Goal: Information Seeking & Learning: Learn about a topic

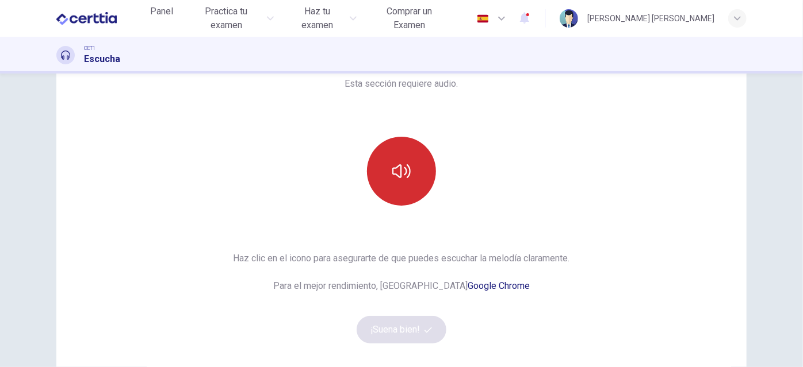
scroll to position [79, 0]
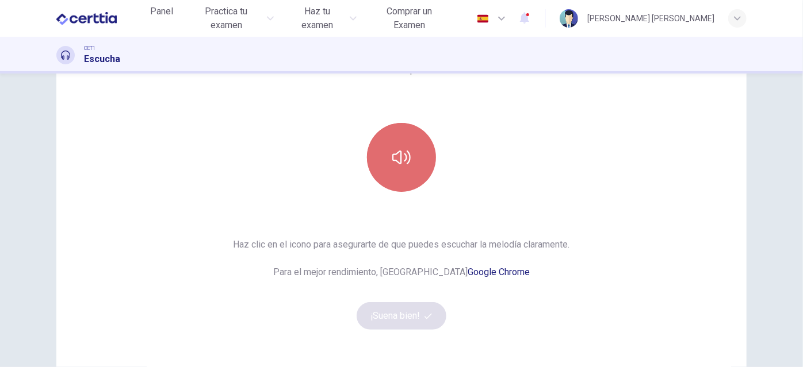
click at [405, 163] on icon "button" at bounding box center [401, 158] width 18 height 14
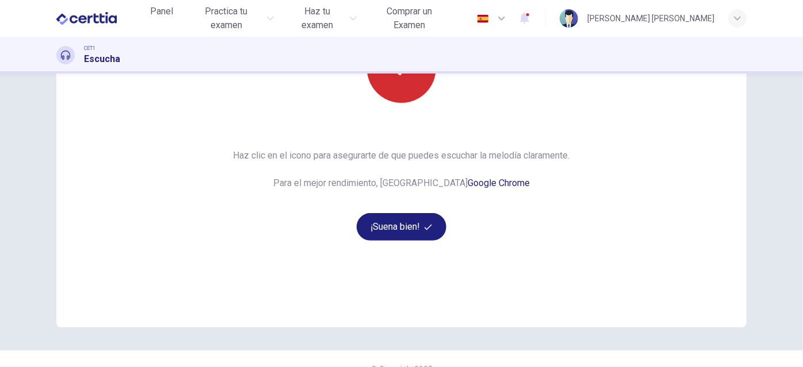
scroll to position [189, 0]
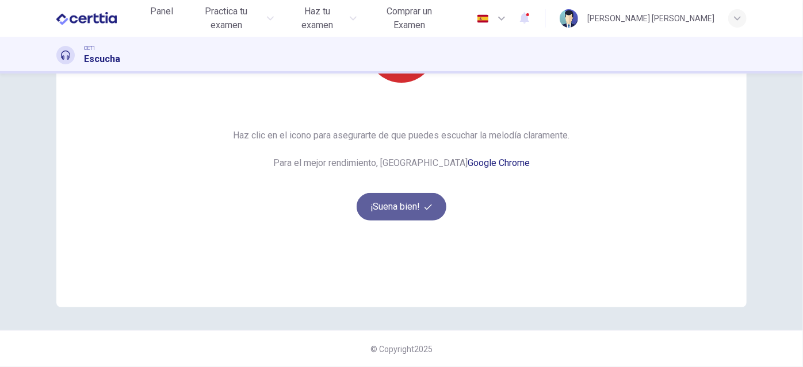
click at [417, 208] on button "¡Suena bien!" at bounding box center [402, 207] width 90 height 28
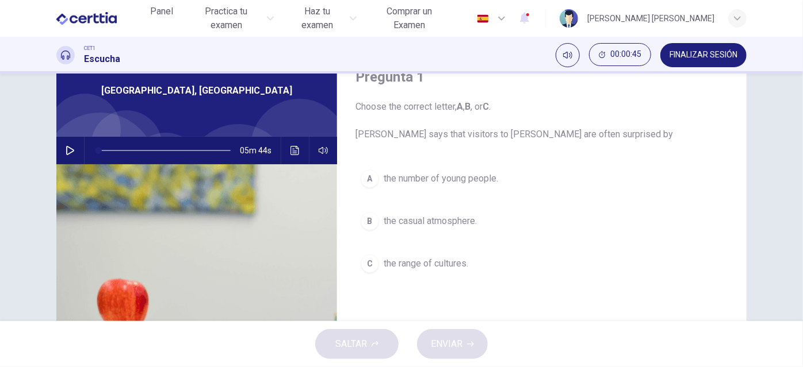
scroll to position [51, 0]
click at [66, 147] on icon "button" at bounding box center [70, 151] width 9 height 9
type input "*"
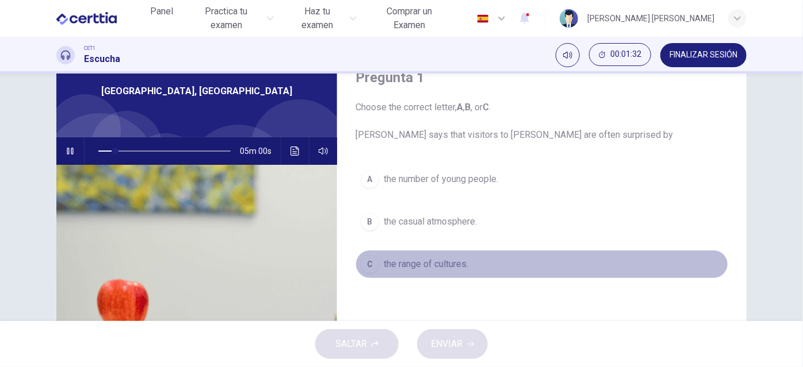
click at [369, 261] on div "C" at bounding box center [370, 264] width 18 height 18
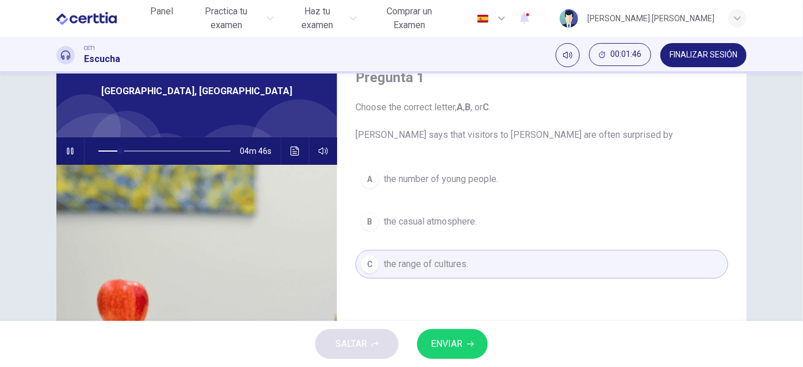
click at [456, 337] on span "ENVIAR" at bounding box center [447, 344] width 32 height 16
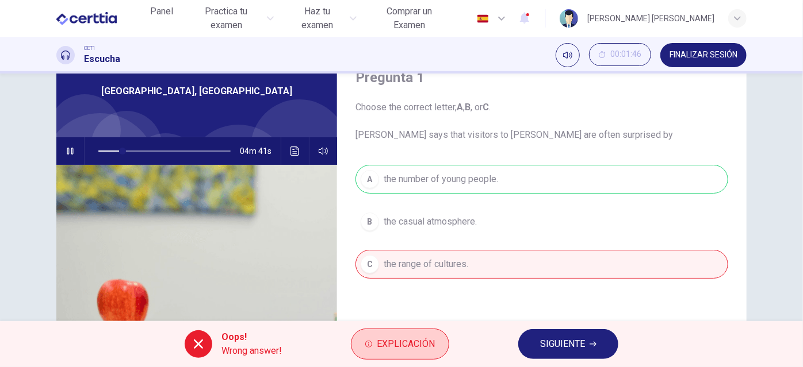
click at [377, 342] on span "Explicación" at bounding box center [406, 344] width 58 height 16
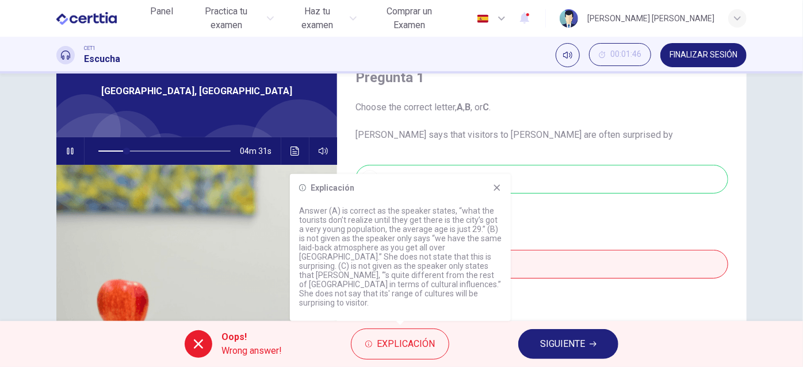
click at [494, 193] on icon at bounding box center [496, 187] width 9 height 9
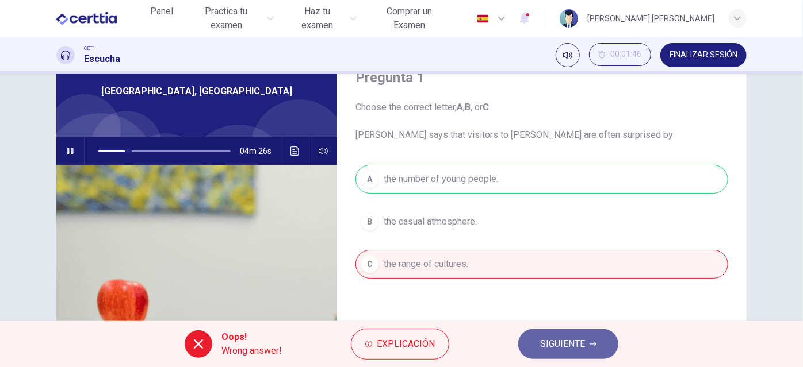
click at [557, 334] on button "SIGUIENTE" at bounding box center [568, 344] width 100 height 30
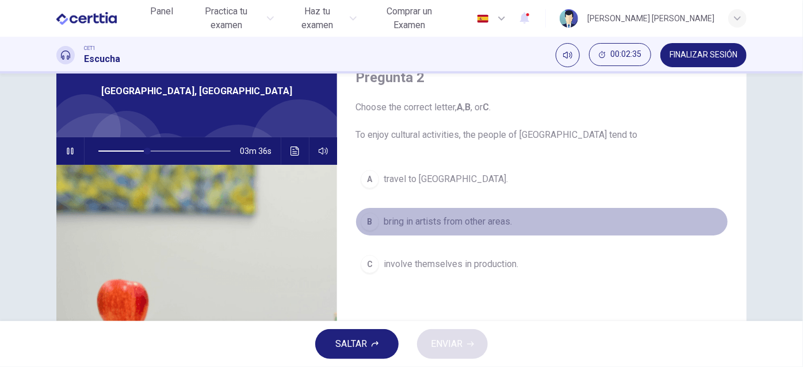
click at [364, 223] on div "B" at bounding box center [370, 222] width 18 height 18
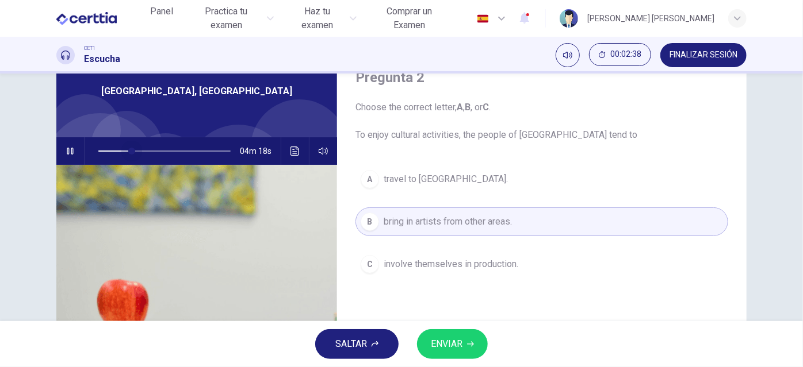
click at [129, 152] on span at bounding box center [164, 151] width 132 height 16
click at [129, 150] on span at bounding box center [132, 151] width 7 height 7
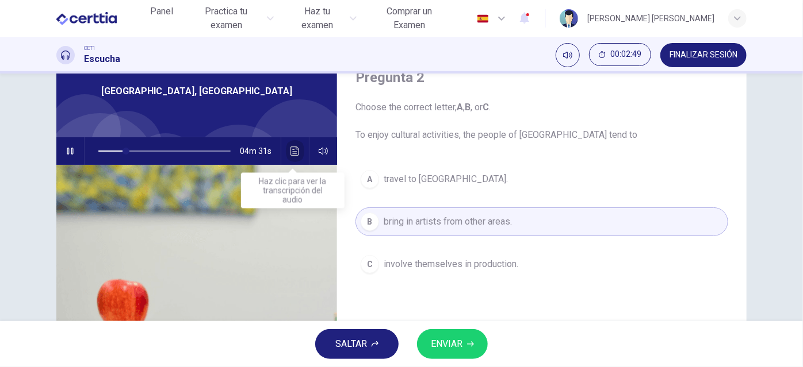
click at [290, 151] on icon "Haz clic para ver la transcripción del audio" at bounding box center [294, 151] width 9 height 9
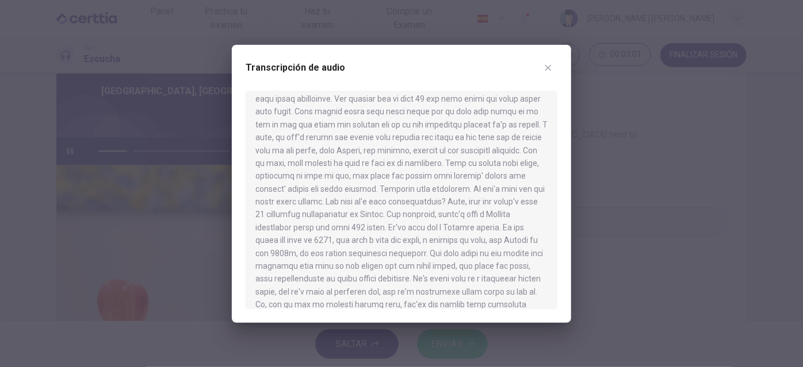
scroll to position [189, 0]
click at [542, 70] on button "button" at bounding box center [548, 68] width 18 height 18
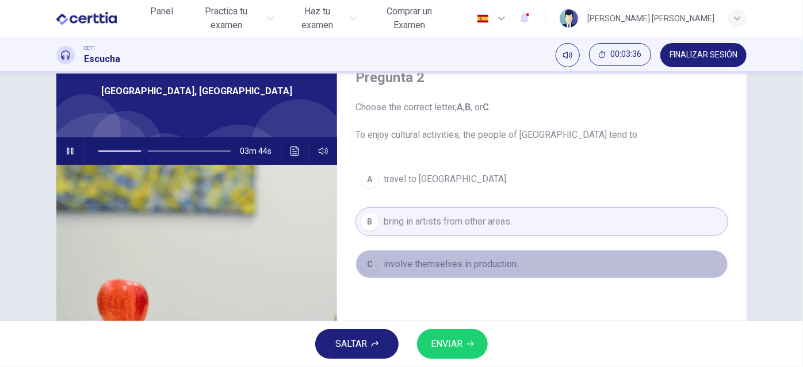
click at [400, 269] on span "involve themselves in production." at bounding box center [451, 265] width 135 height 14
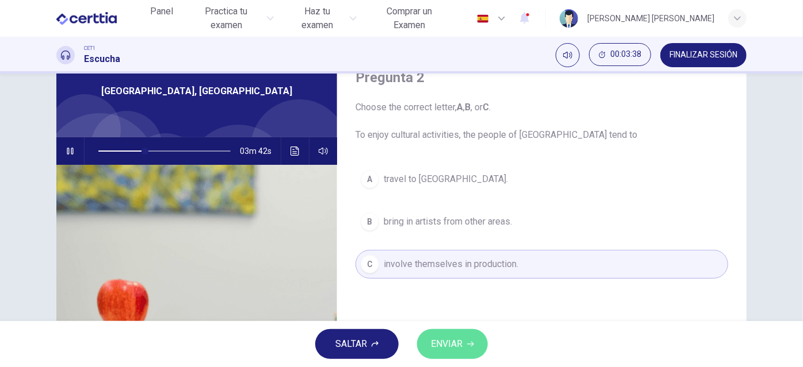
click at [446, 342] on span "ENVIAR" at bounding box center [447, 344] width 32 height 16
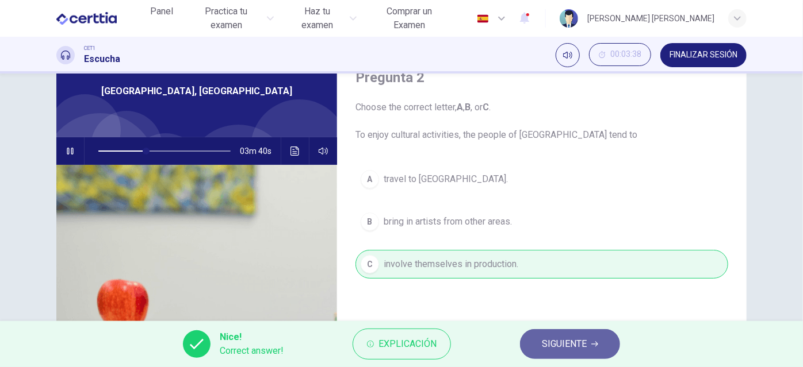
click at [534, 341] on button "SIGUIENTE" at bounding box center [570, 344] width 100 height 30
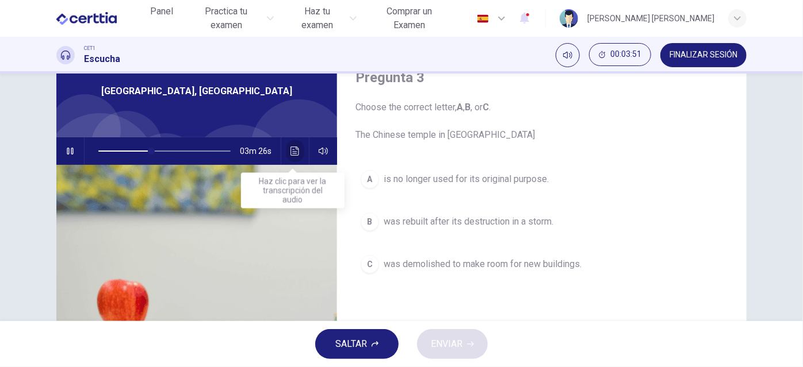
click at [294, 147] on icon "Haz clic para ver la transcripción del audio" at bounding box center [294, 151] width 9 height 9
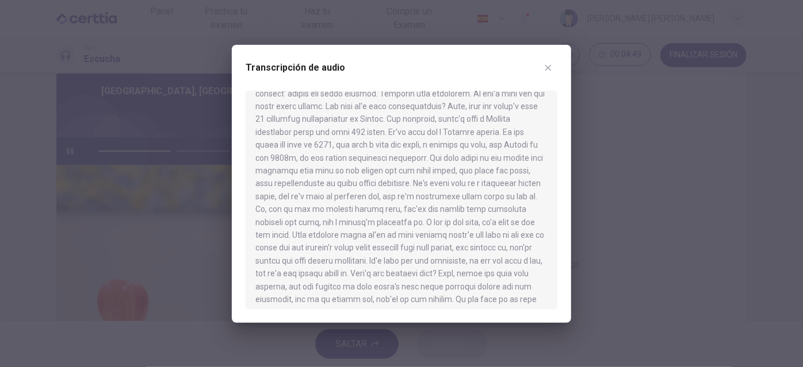
scroll to position [286, 0]
click at [182, 76] on div at bounding box center [401, 183] width 803 height 367
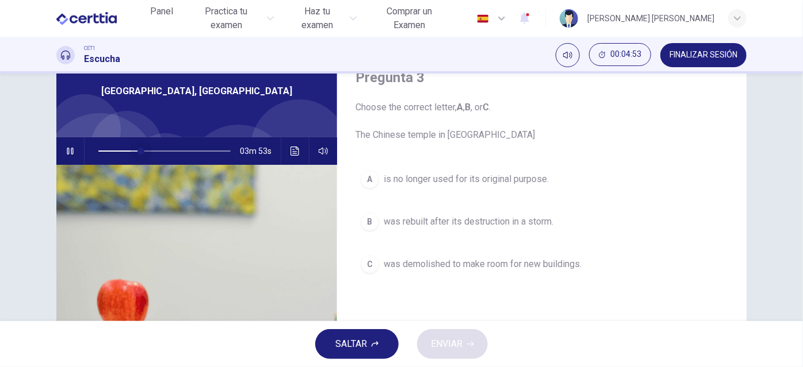
click at [138, 150] on span at bounding box center [164, 151] width 132 height 16
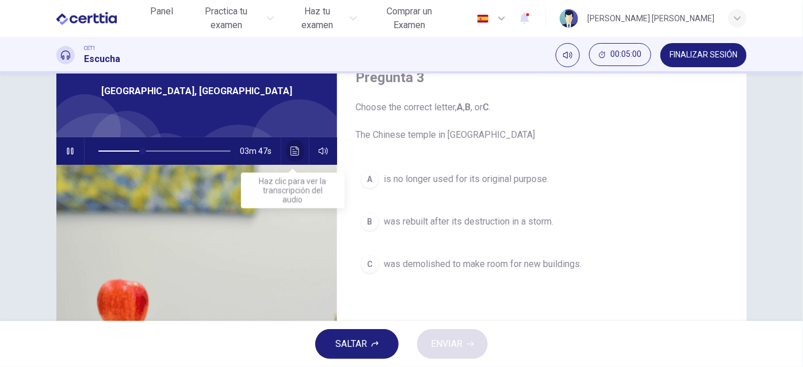
click at [296, 150] on icon "Haz clic para ver la transcripción del audio" at bounding box center [294, 151] width 9 height 9
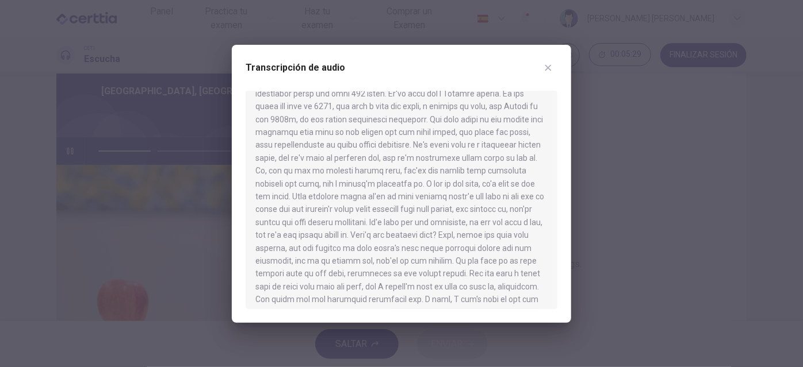
scroll to position [323, 0]
click at [95, 150] on div at bounding box center [401, 183] width 803 height 367
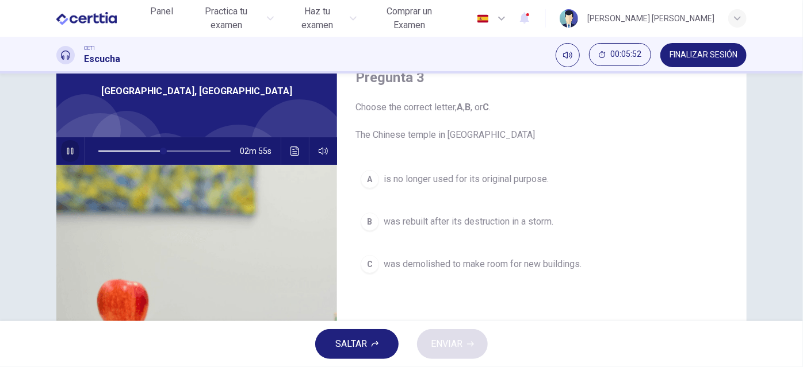
click at [67, 150] on icon "button" at bounding box center [70, 151] width 6 height 7
click at [368, 220] on div "B" at bounding box center [370, 222] width 18 height 18
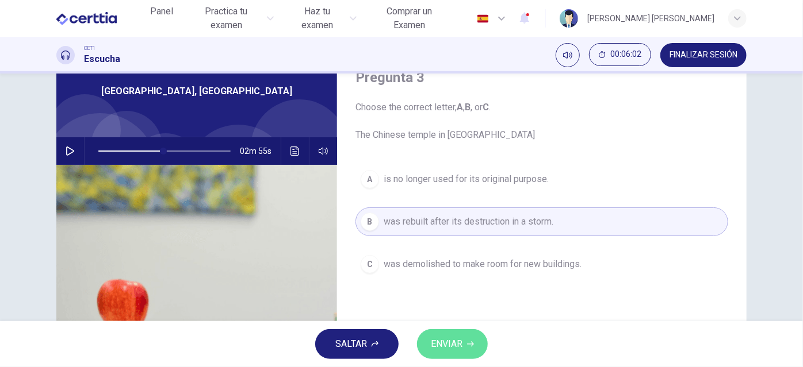
click at [452, 346] on span "ENVIAR" at bounding box center [447, 344] width 32 height 16
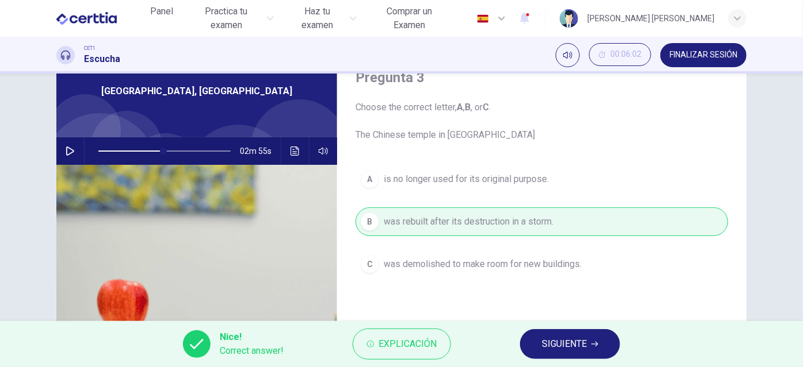
click at [544, 343] on span "SIGUIENTE" at bounding box center [564, 344] width 45 height 16
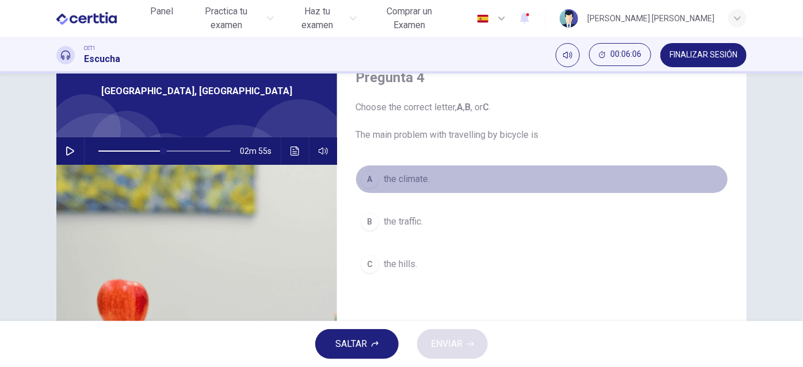
click at [366, 182] on div "A" at bounding box center [370, 179] width 18 height 18
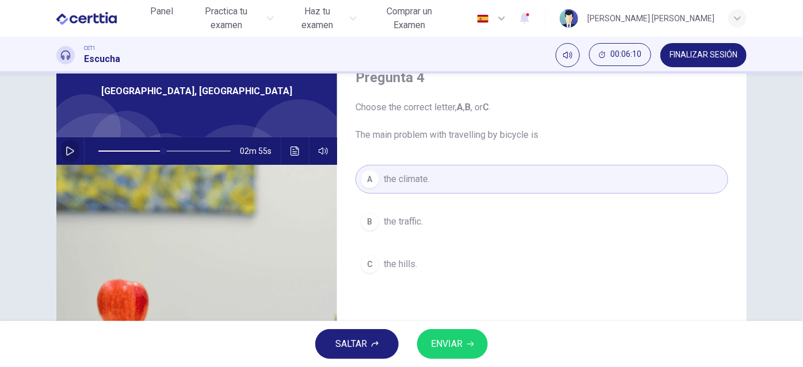
click at [67, 150] on icon "button" at bounding box center [70, 151] width 9 height 9
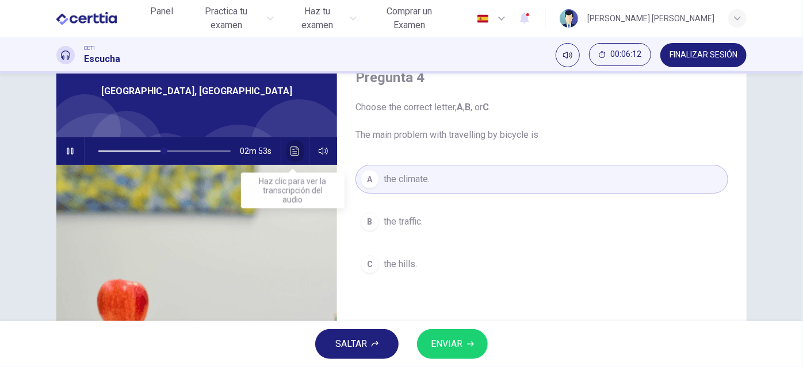
click at [299, 153] on button "Haz clic para ver la transcripción del audio" at bounding box center [295, 151] width 18 height 28
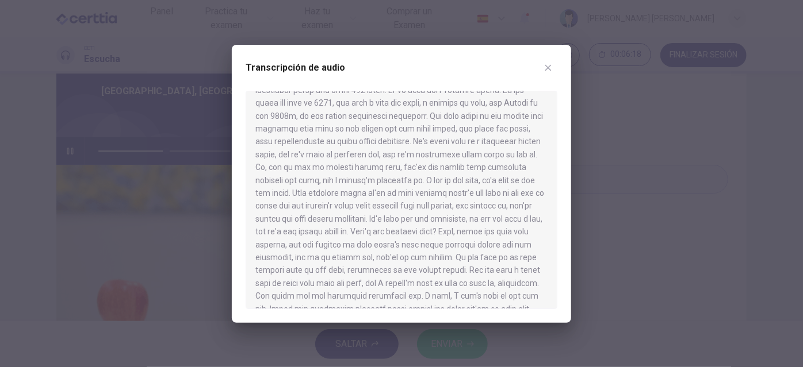
scroll to position [326, 0]
click at [137, 185] on div at bounding box center [401, 183] width 803 height 367
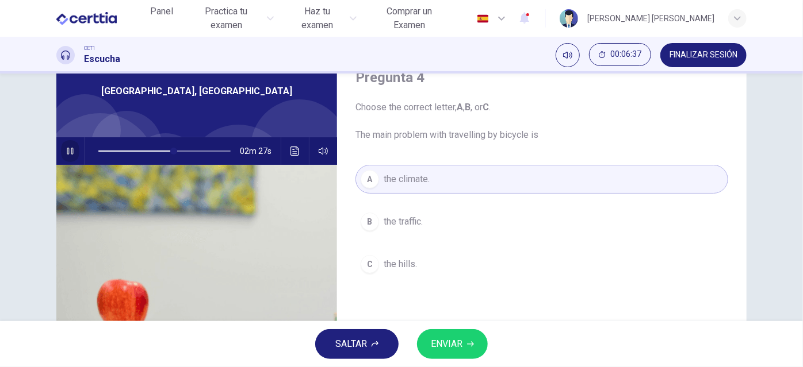
click at [61, 145] on button "button" at bounding box center [70, 151] width 18 height 28
click at [461, 344] on span "ENVIAR" at bounding box center [447, 344] width 32 height 16
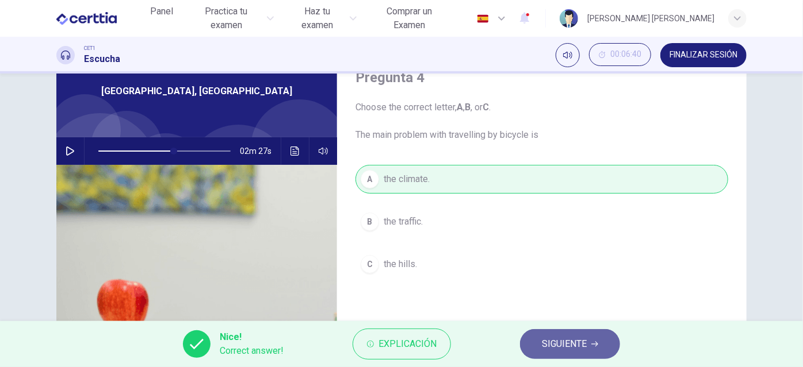
click at [549, 340] on span "SIGUIENTE" at bounding box center [564, 344] width 45 height 16
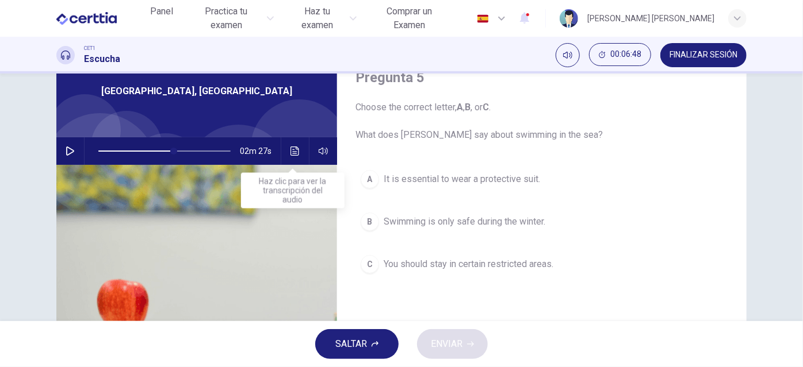
click at [296, 151] on icon "Haz clic para ver la transcripción del audio" at bounding box center [294, 151] width 9 height 9
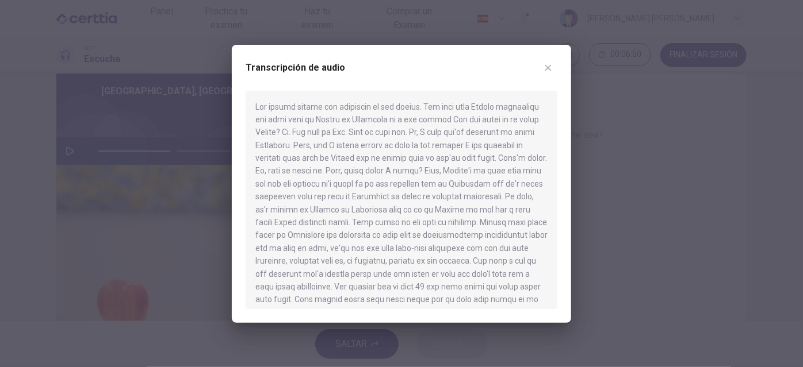
click at [63, 145] on div at bounding box center [401, 183] width 803 height 367
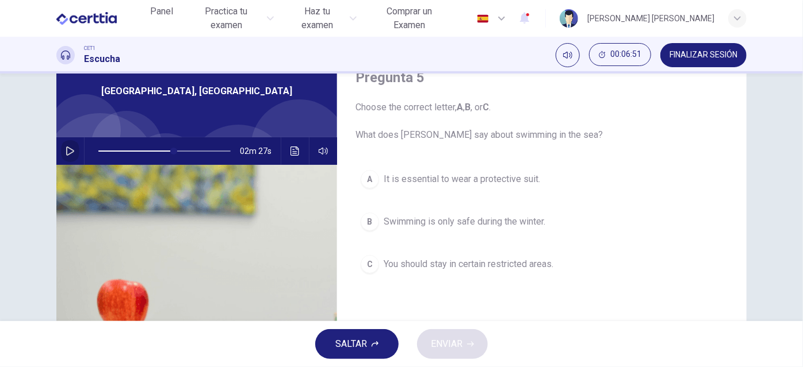
click at [63, 145] on button "button" at bounding box center [70, 151] width 18 height 28
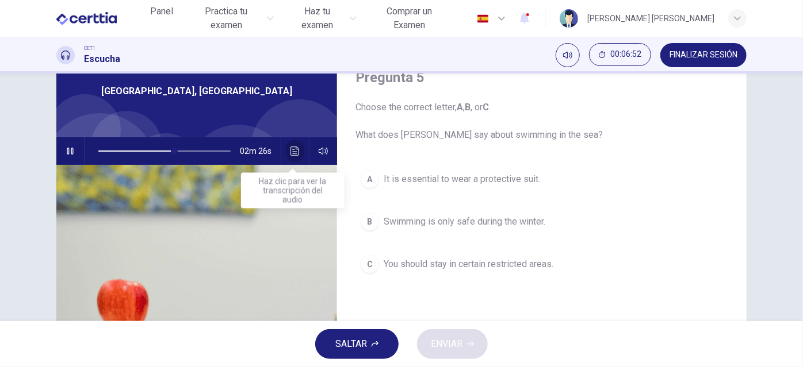
click at [290, 151] on icon "Haz clic para ver la transcripción del audio" at bounding box center [294, 151] width 9 height 9
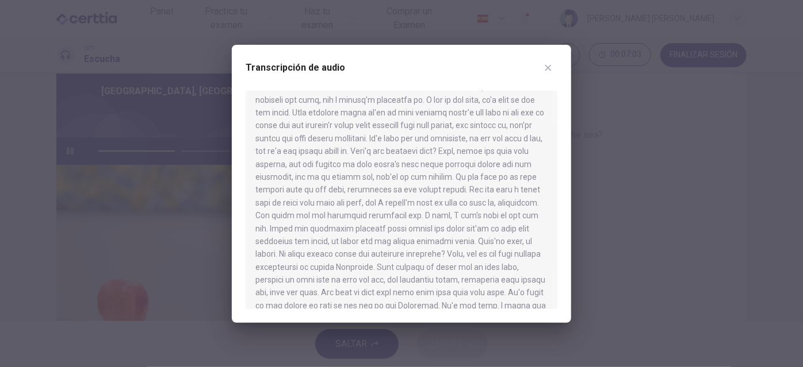
scroll to position [406, 0]
click at [52, 149] on div at bounding box center [401, 183] width 803 height 367
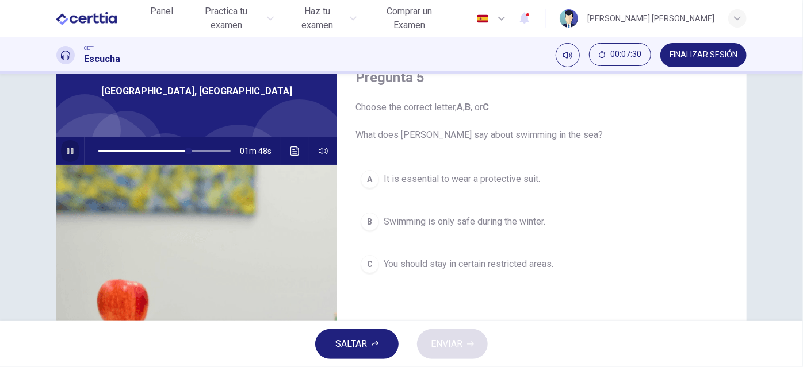
click at [67, 148] on icon "button" at bounding box center [70, 151] width 6 height 7
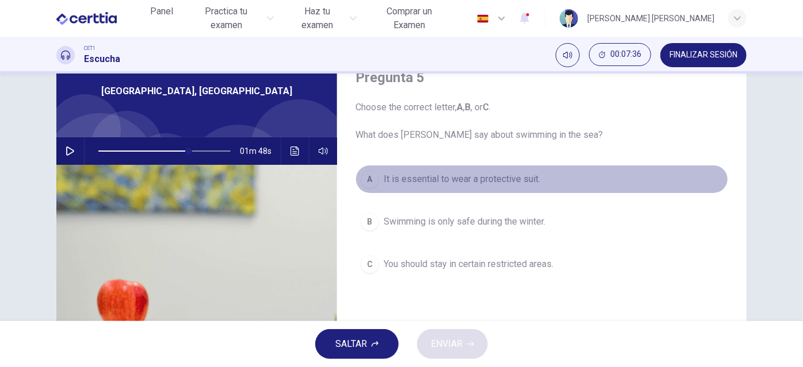
click at [367, 176] on div "A" at bounding box center [370, 179] width 18 height 18
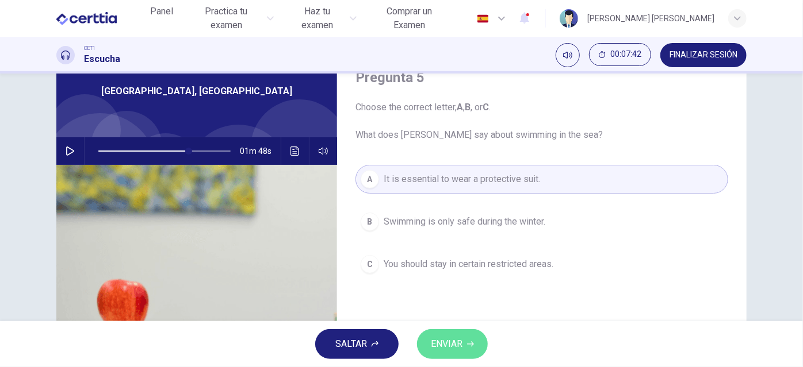
click at [458, 346] on span "ENVIAR" at bounding box center [447, 344] width 32 height 16
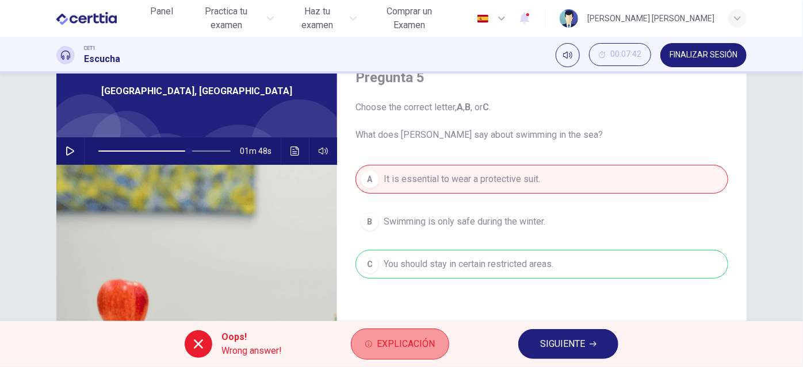
click at [431, 352] on span "Explicación" at bounding box center [406, 344] width 58 height 16
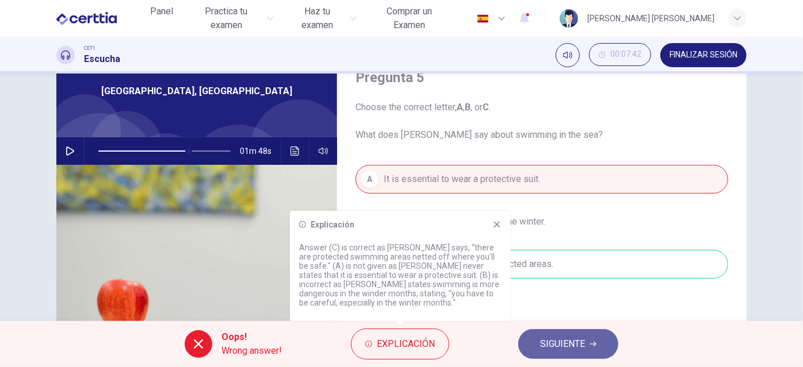
click at [546, 343] on span "SIGUIENTE" at bounding box center [562, 344] width 45 height 16
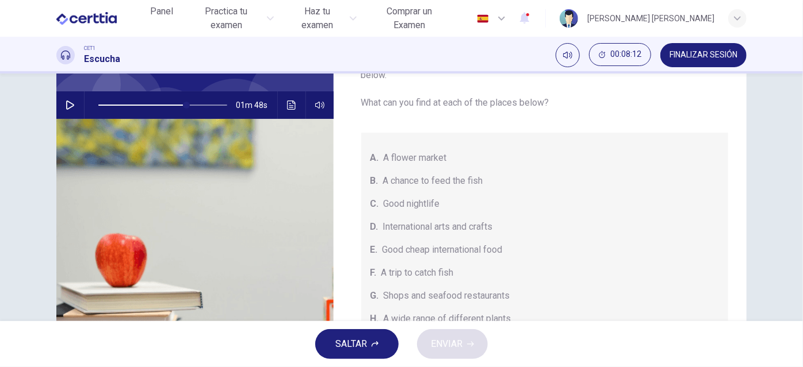
scroll to position [97, 0]
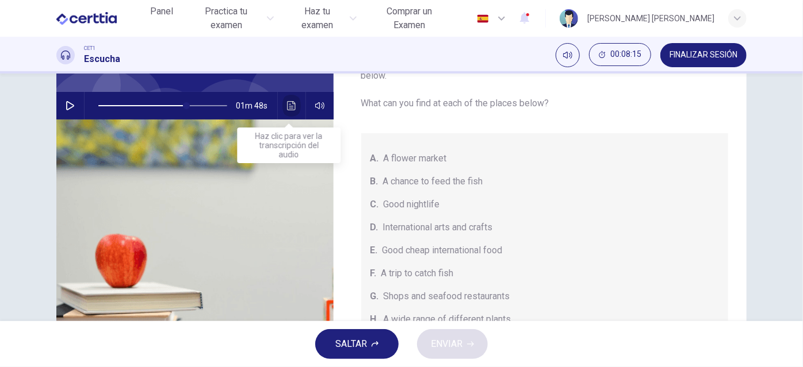
click at [287, 106] on icon "Haz clic para ver la transcripción del audio" at bounding box center [291, 105] width 9 height 9
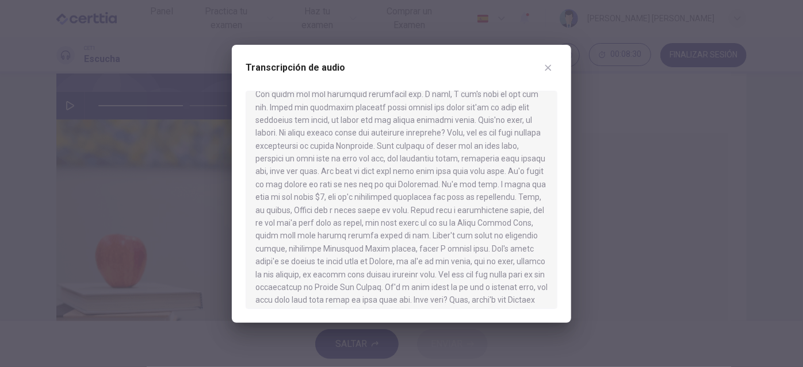
scroll to position [527, 0]
click at [204, 197] on div at bounding box center [401, 183] width 803 height 367
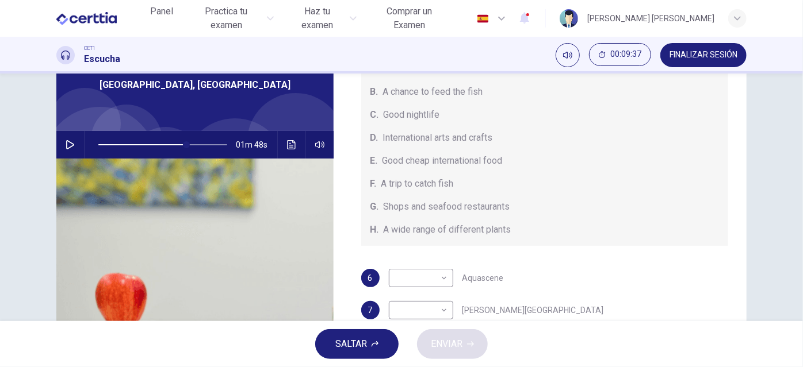
scroll to position [57, 0]
click at [290, 148] on icon "Haz clic para ver la transcripción del audio" at bounding box center [291, 145] width 9 height 9
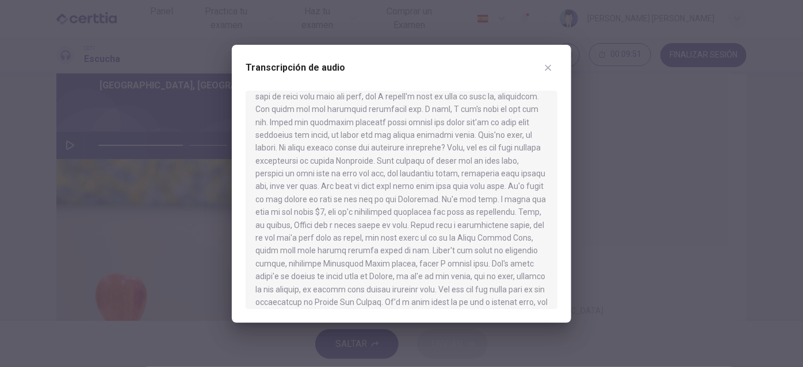
scroll to position [512, 0]
click at [100, 169] on div at bounding box center [401, 183] width 803 height 367
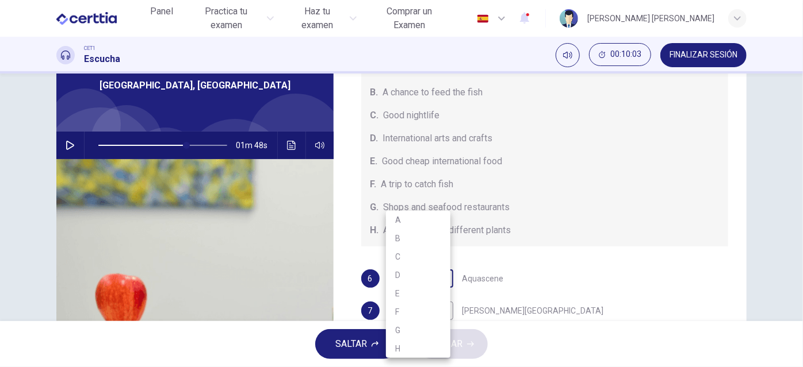
click at [442, 279] on body "Este sitio utiliza cookies, como se explica en nuestra Política de Privacidad .…" at bounding box center [401, 183] width 803 height 367
click at [435, 233] on li "B" at bounding box center [418, 238] width 64 height 18
type input "**"
type input "*"
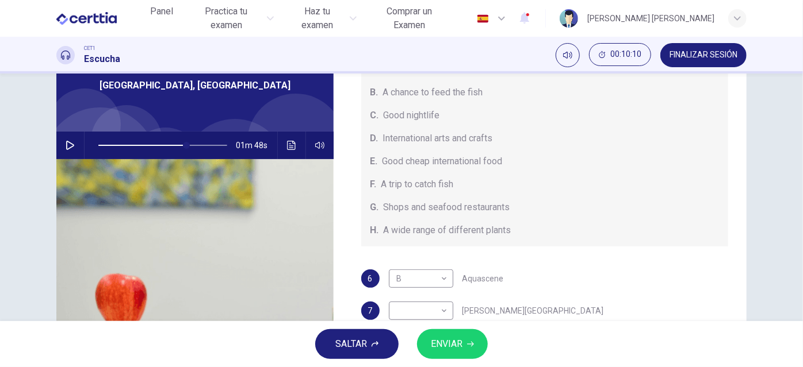
click at [523, 232] on div "H. A wide range of different plants" at bounding box center [544, 231] width 349 height 14
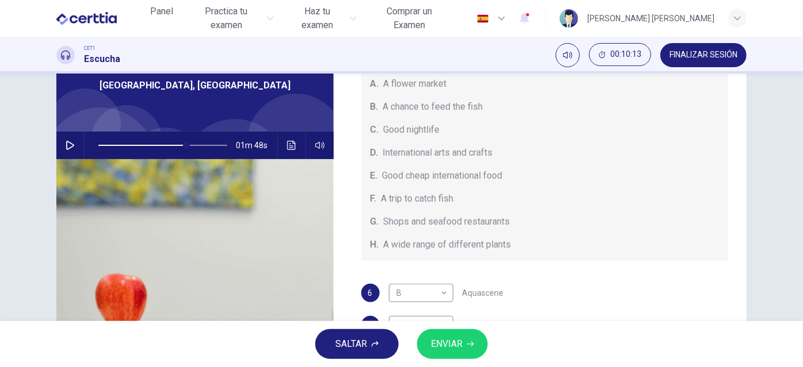
scroll to position [114, 0]
click at [289, 148] on icon "Haz clic para ver la transcripción del audio" at bounding box center [291, 145] width 9 height 9
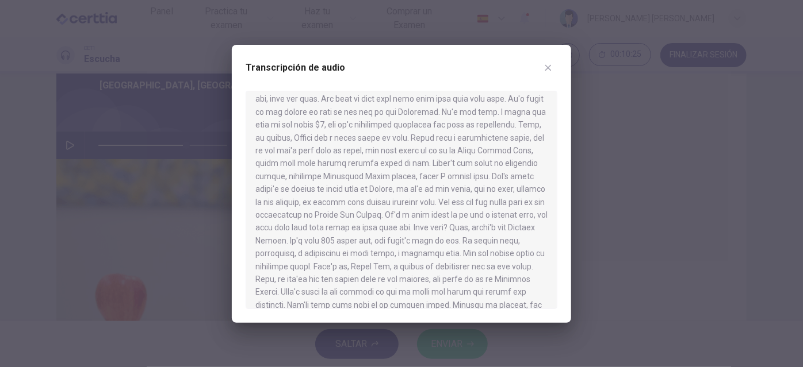
scroll to position [624, 0]
click at [186, 194] on div at bounding box center [401, 183] width 803 height 367
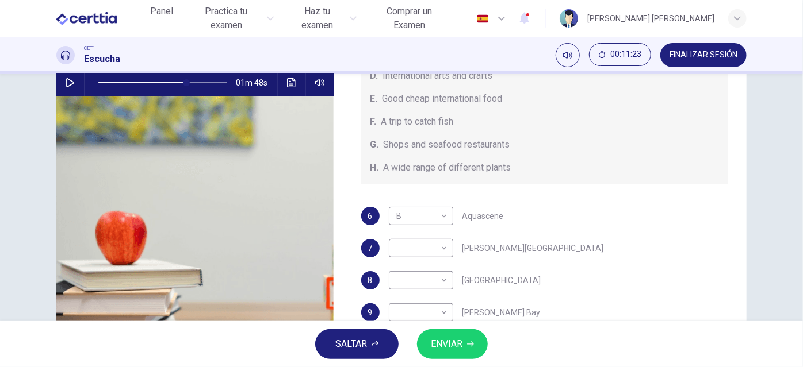
scroll to position [120, 0]
click at [443, 257] on body "Este sitio utiliza cookies, como se explica en nuestra Política de Privacidad .…" at bounding box center [401, 183] width 803 height 367
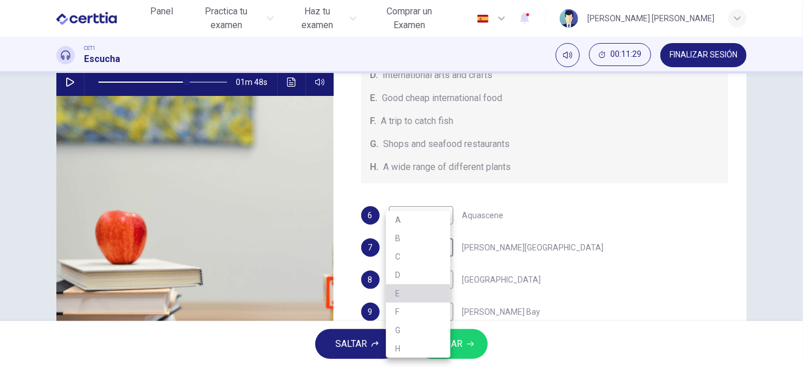
click at [432, 293] on li "E" at bounding box center [418, 294] width 64 height 18
type input "**"
type input "*"
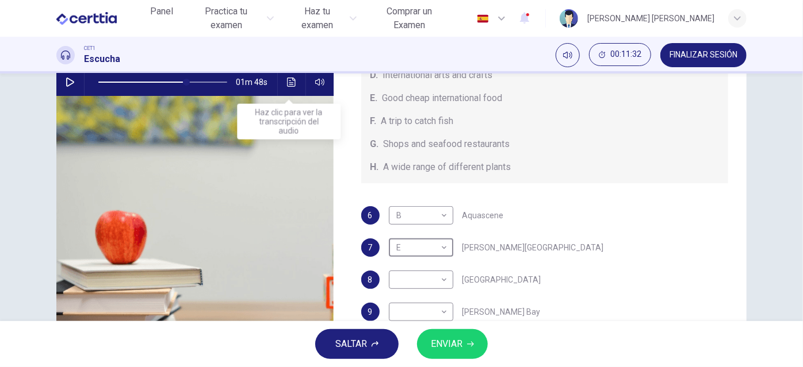
click at [289, 81] on icon "Haz clic para ver la transcripción del audio" at bounding box center [291, 82] width 9 height 9
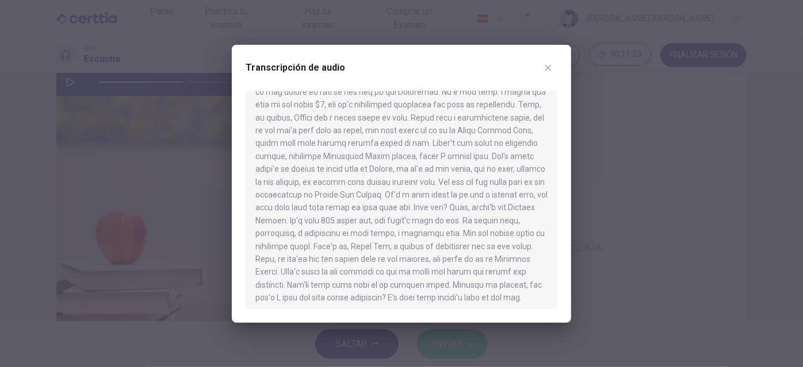
scroll to position [624, 0]
click at [233, 193] on div "Transcripción de audio" at bounding box center [401, 184] width 339 height 278
click at [204, 199] on div at bounding box center [401, 183] width 803 height 367
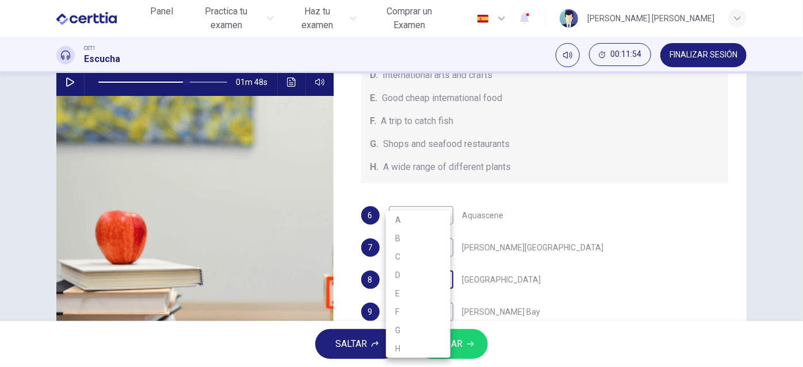
click at [434, 277] on body "Este sitio utiliza cookies, como se explica en nuestra Política de Privacidad .…" at bounding box center [401, 183] width 803 height 367
click at [421, 330] on li "G" at bounding box center [418, 330] width 64 height 18
type input "**"
type input "*"
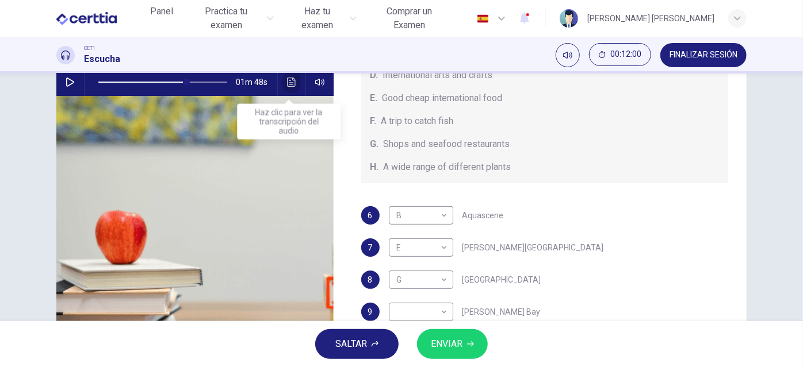
click at [288, 85] on icon "Haz clic para ver la transcripción del audio" at bounding box center [291, 82] width 9 height 9
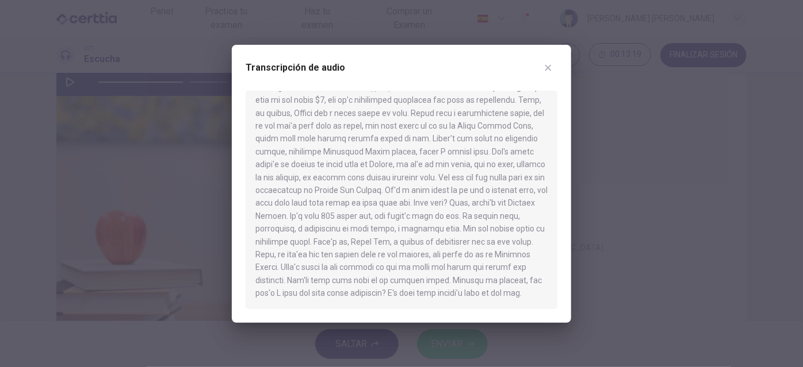
click at [206, 221] on div at bounding box center [401, 183] width 803 height 367
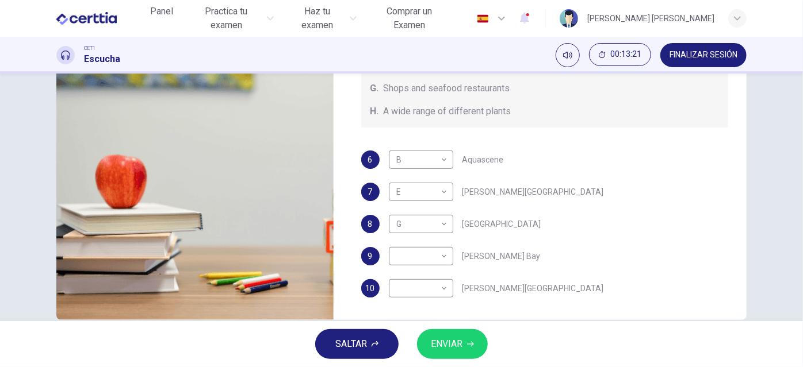
scroll to position [177, 0]
click at [443, 256] on body "Este sitio utiliza cookies, como se explica en nuestra Política de Privacidad .…" at bounding box center [401, 183] width 803 height 367
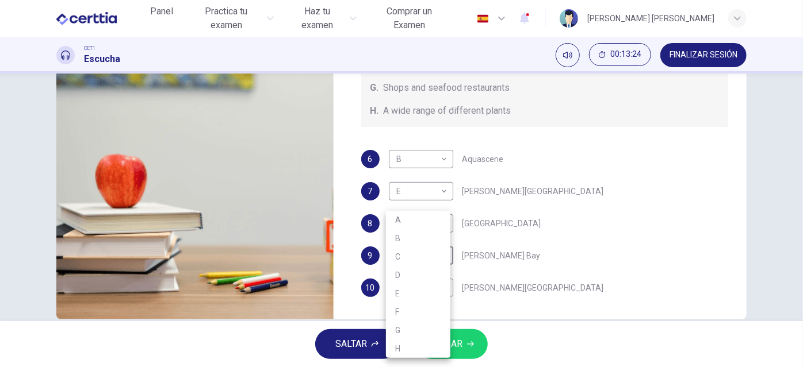
click at [508, 260] on div at bounding box center [401, 183] width 803 height 367
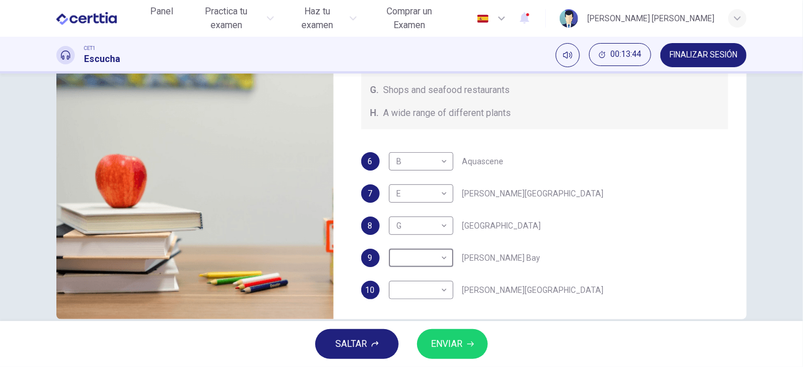
scroll to position [129, 0]
click at [431, 290] on body "Este sitio utiliza cookies, como se explica en nuestra Política de Privacidad .…" at bounding box center [401, 183] width 803 height 367
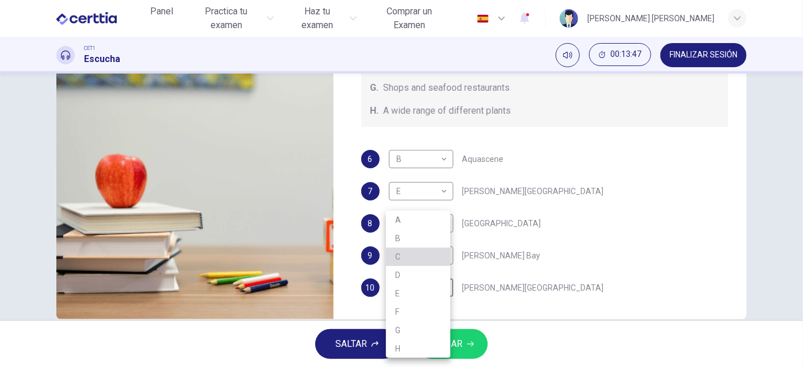
click at [427, 259] on li "C" at bounding box center [418, 257] width 64 height 18
type input "**"
type input "*"
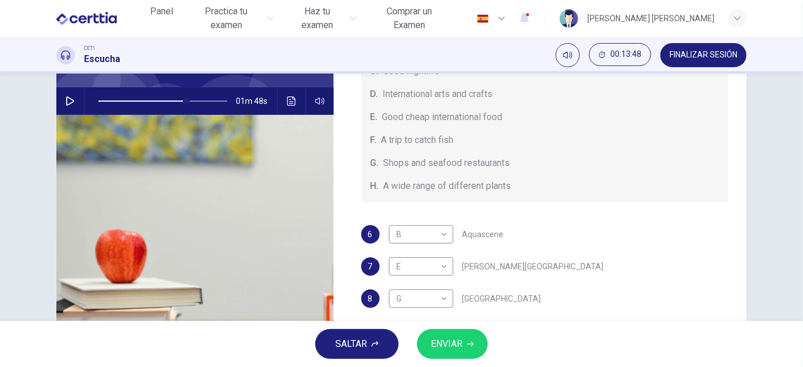
scroll to position [100, 0]
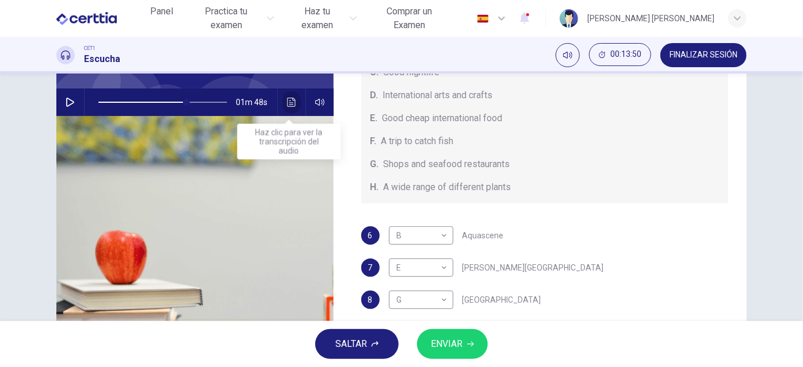
click at [286, 95] on button "Haz clic para ver la transcripción del audio" at bounding box center [291, 103] width 18 height 28
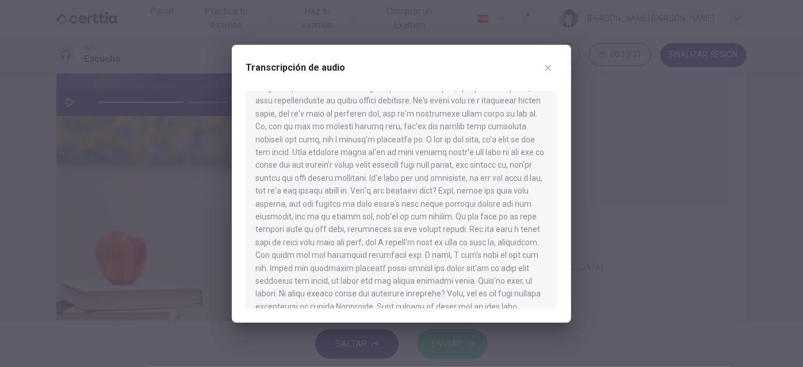
scroll to position [624, 0]
click at [580, 243] on div at bounding box center [401, 183] width 803 height 367
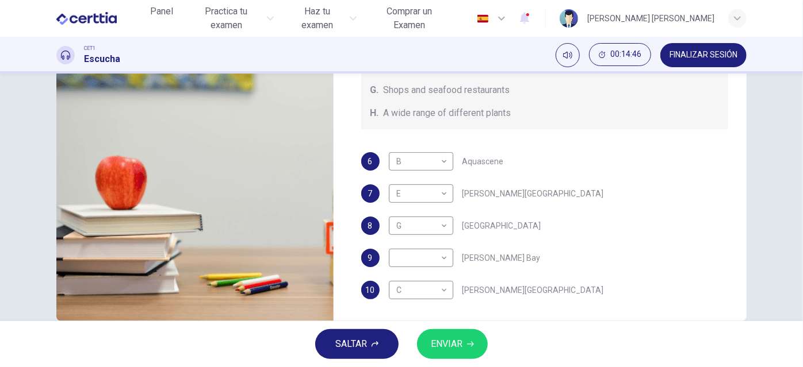
scroll to position [198, 0]
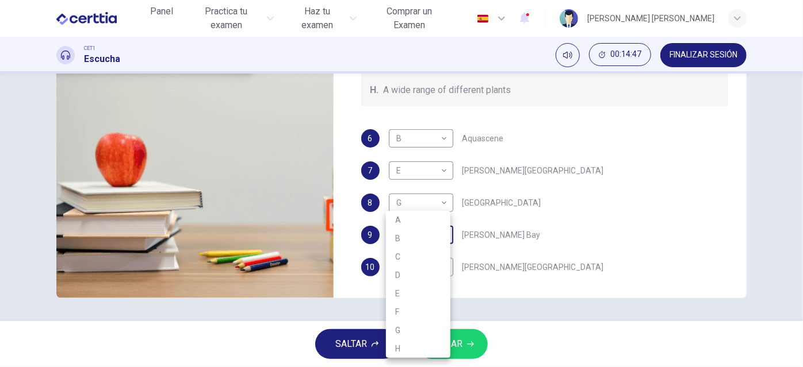
click at [444, 243] on body "Este sitio utiliza cookies, como se explica en nuestra Política de Privacidad .…" at bounding box center [401, 183] width 803 height 367
click at [412, 342] on li "H" at bounding box center [418, 349] width 64 height 18
type input "**"
type input "*"
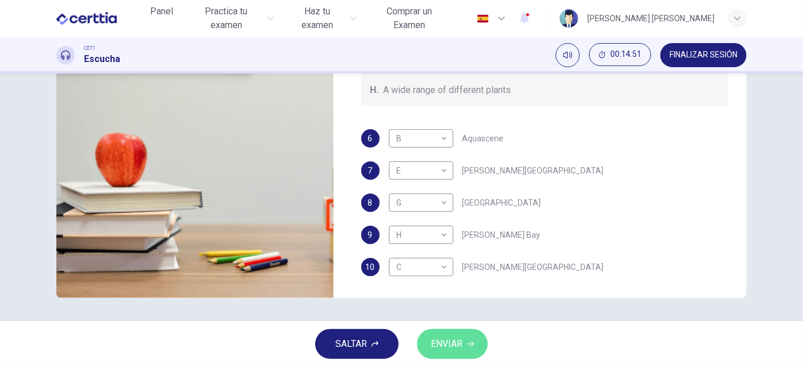
click at [466, 344] on button "ENVIAR" at bounding box center [452, 344] width 71 height 30
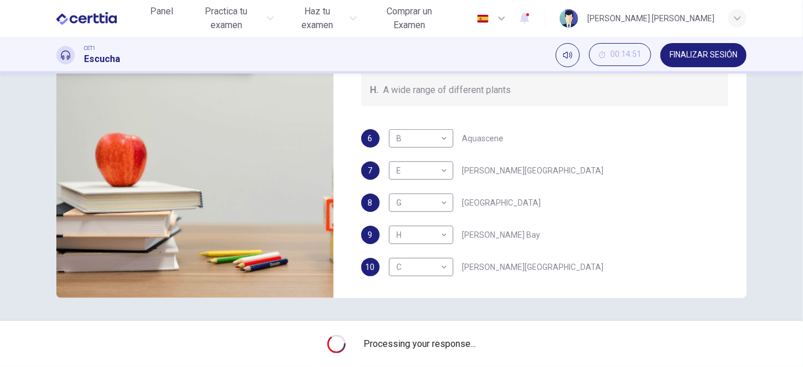
type input "**"
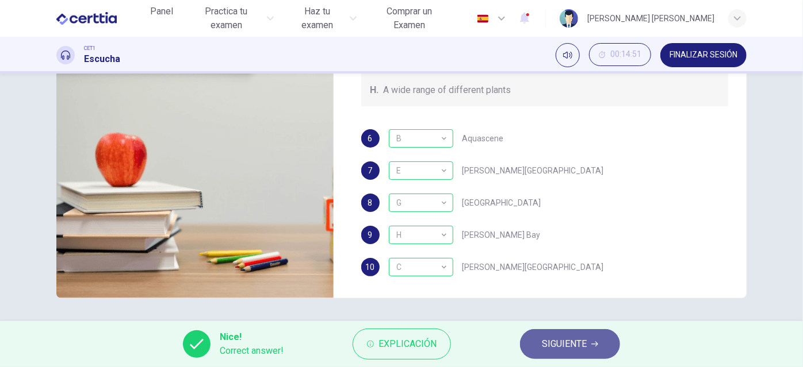
click at [554, 351] on span "SIGUIENTE" at bounding box center [564, 344] width 45 height 16
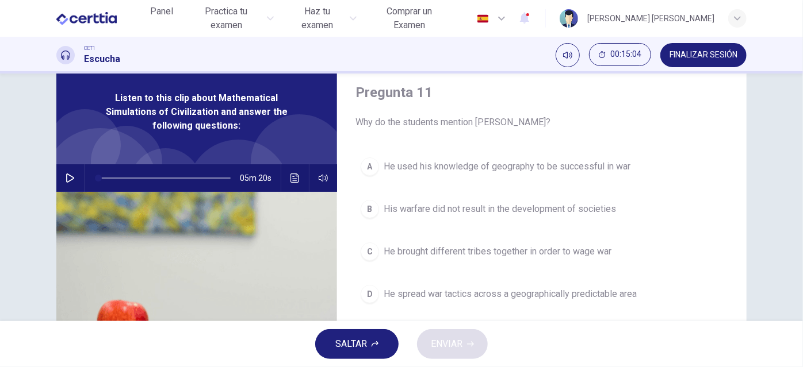
scroll to position [37, 0]
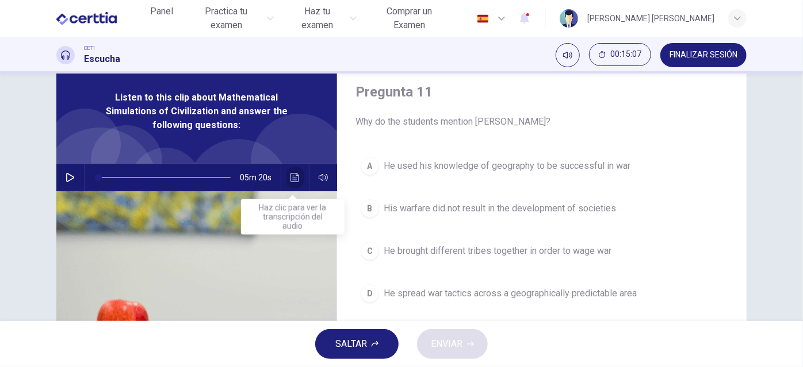
click at [286, 176] on button "Haz clic para ver la transcripción del audio" at bounding box center [295, 178] width 18 height 28
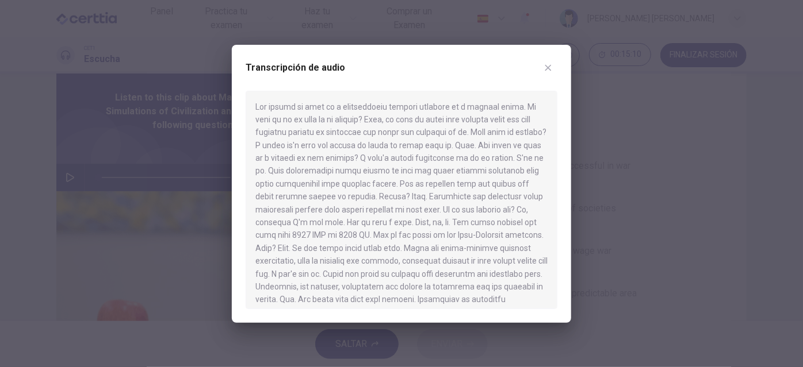
click at [0, 139] on div at bounding box center [401, 183] width 803 height 367
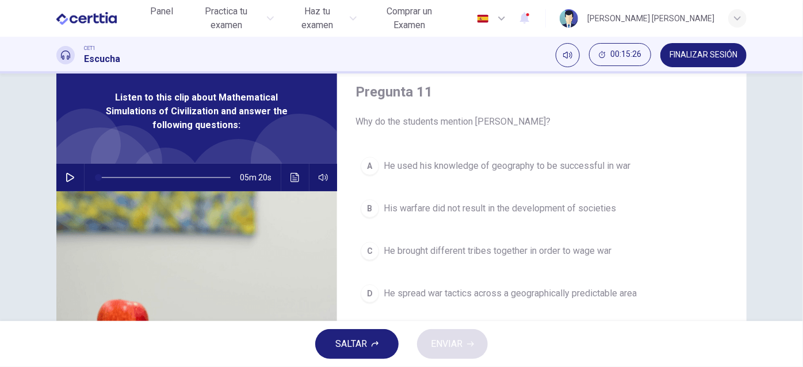
click at [66, 174] on icon "button" at bounding box center [70, 177] width 8 height 9
click at [293, 177] on icon "Haz clic para ver la transcripción del audio" at bounding box center [294, 177] width 9 height 9
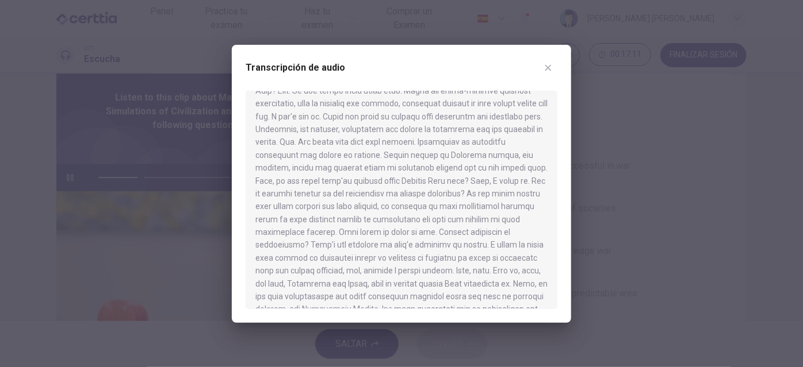
scroll to position [158, 0]
click at [667, 163] on div at bounding box center [401, 183] width 803 height 367
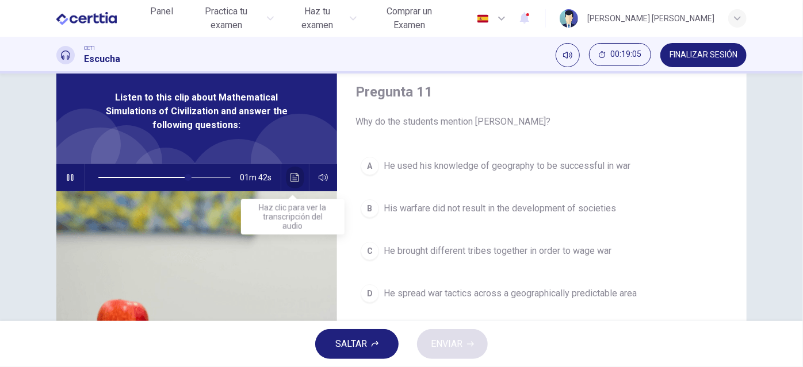
click at [291, 178] on icon "Haz clic para ver la transcripción del audio" at bounding box center [294, 177] width 9 height 9
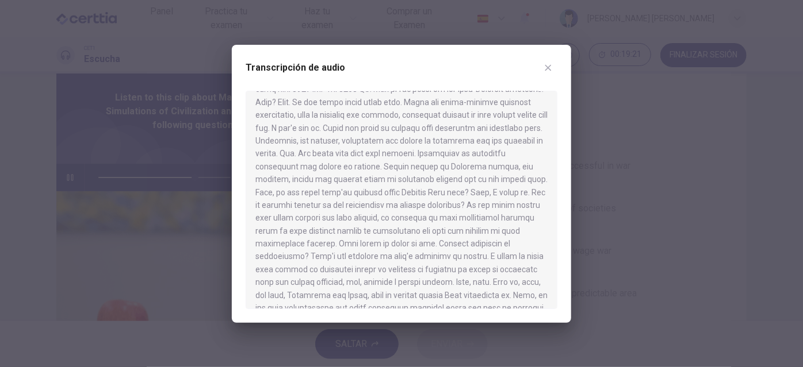
scroll to position [145, 0]
drag, startPoint x: 256, startPoint y: 206, endPoint x: 336, endPoint y: 205, distance: 80.5
click at [336, 205] on div at bounding box center [402, 200] width 312 height 219
drag, startPoint x: 336, startPoint y: 205, endPoint x: 528, endPoint y: 202, distance: 192.1
click at [528, 202] on div at bounding box center [402, 200] width 312 height 219
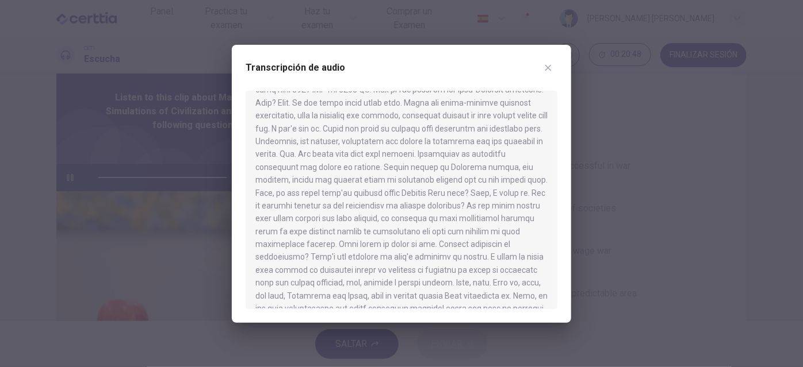
type input "*"
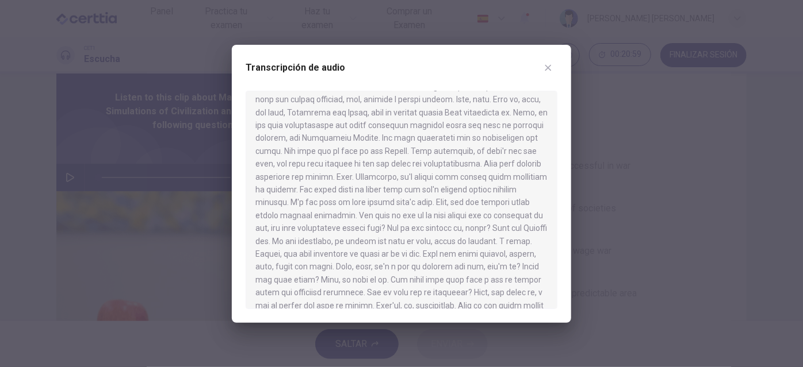
scroll to position [330, 0]
click at [547, 63] on icon "button" at bounding box center [547, 67] width 9 height 9
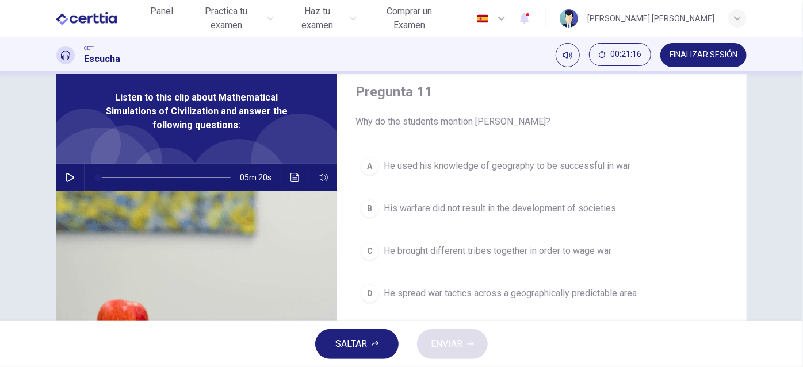
click at [370, 248] on div "C" at bounding box center [370, 251] width 18 height 18
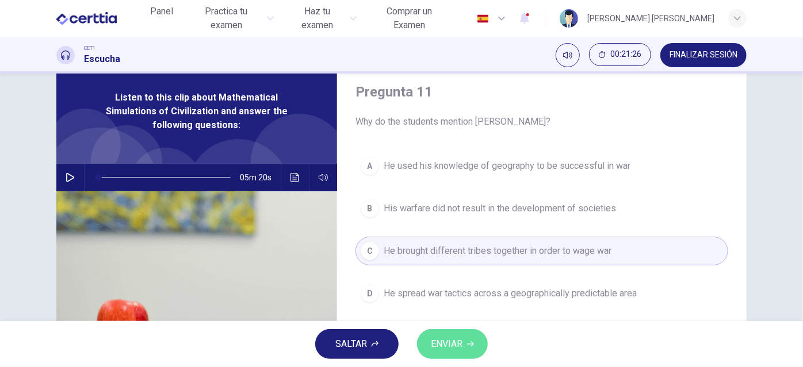
click at [455, 346] on span "ENVIAR" at bounding box center [447, 344] width 32 height 16
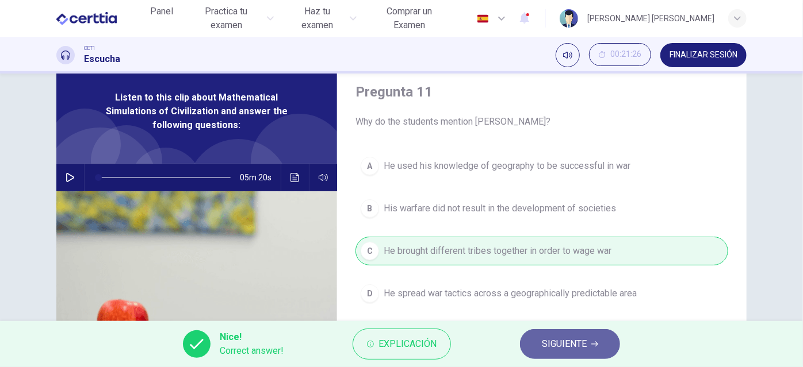
click at [556, 346] on span "SIGUIENTE" at bounding box center [564, 344] width 45 height 16
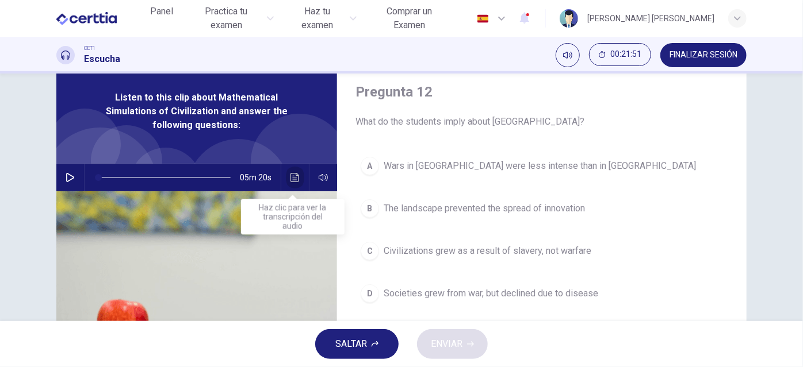
click at [290, 178] on icon "Haz clic para ver la transcripción del audio" at bounding box center [294, 177] width 9 height 9
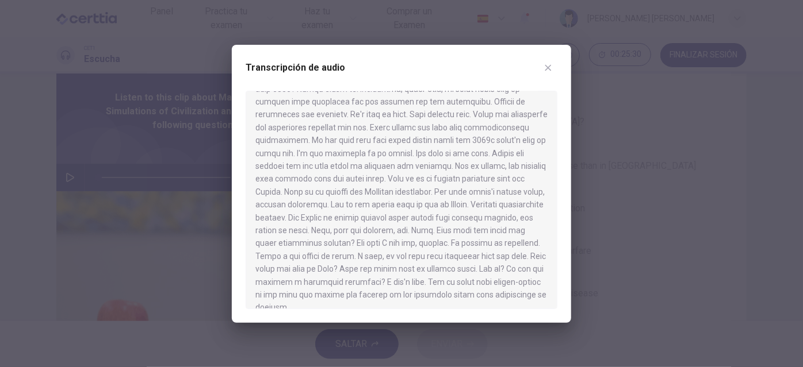
scroll to position [663, 0]
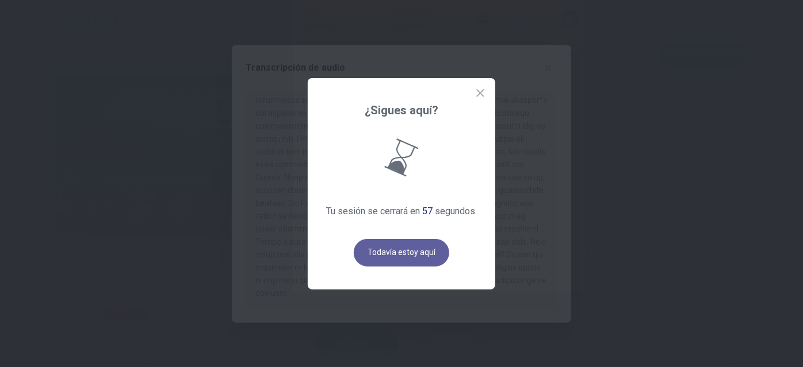
click at [426, 251] on button "Todavía estoy aquí" at bounding box center [401, 253] width 95 height 28
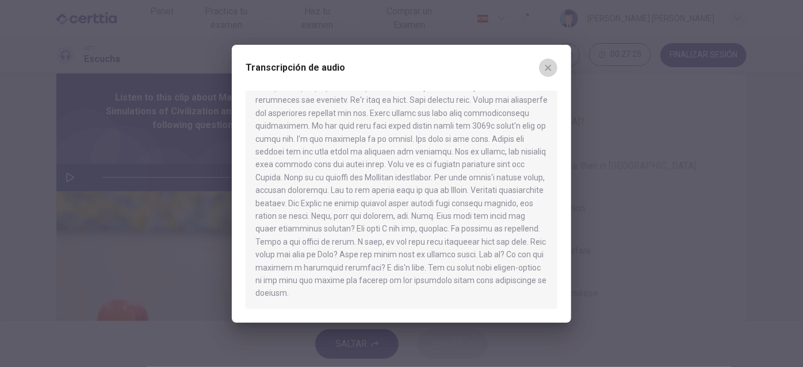
click at [550, 71] on icon "button" at bounding box center [547, 67] width 9 height 9
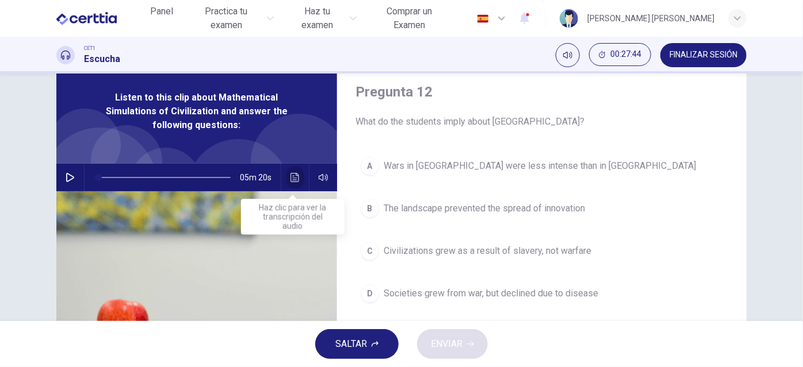
click at [293, 179] on icon "Haz clic para ver la transcripción del audio" at bounding box center [294, 177] width 9 height 9
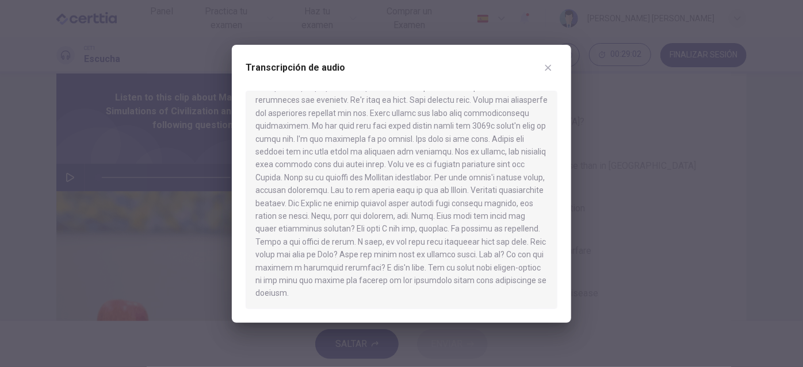
click at [635, 239] on div at bounding box center [401, 183] width 803 height 367
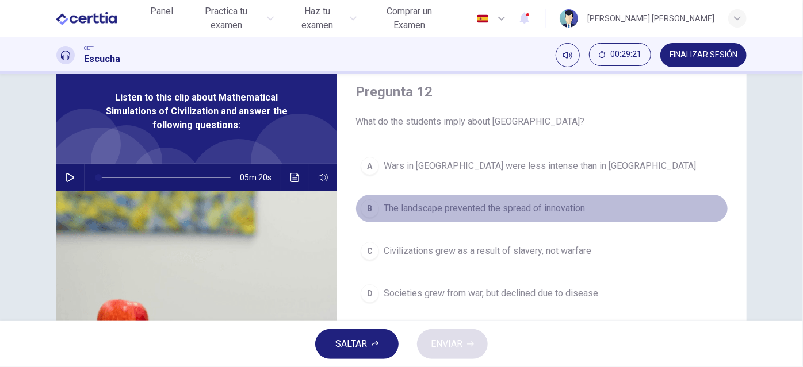
click at [363, 209] on div "B" at bounding box center [370, 209] width 18 height 18
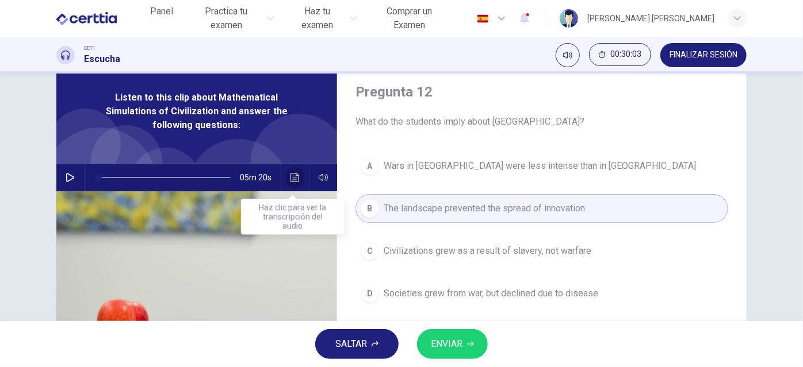
click at [291, 179] on icon "Haz clic para ver la transcripción del audio" at bounding box center [294, 177] width 9 height 9
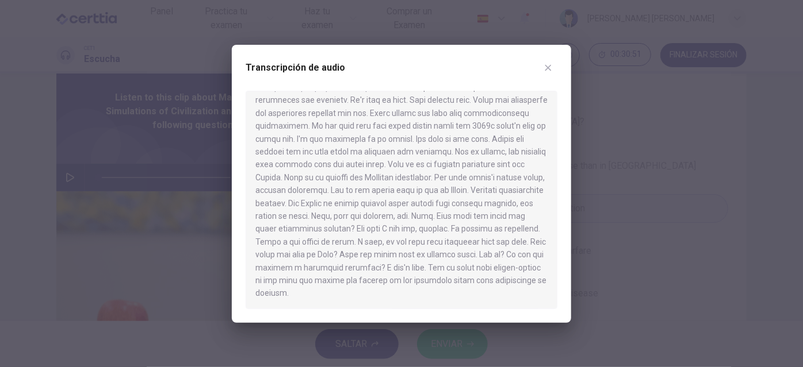
click at [546, 68] on icon "button" at bounding box center [548, 67] width 6 height 6
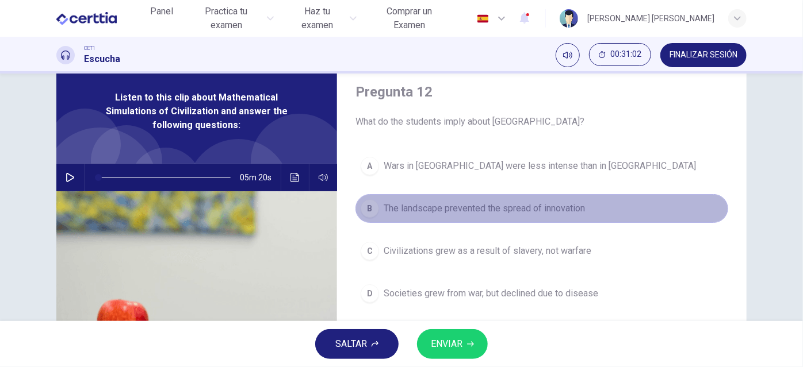
click at [541, 213] on span "The landscape prevented the spread of innovation" at bounding box center [484, 209] width 201 height 14
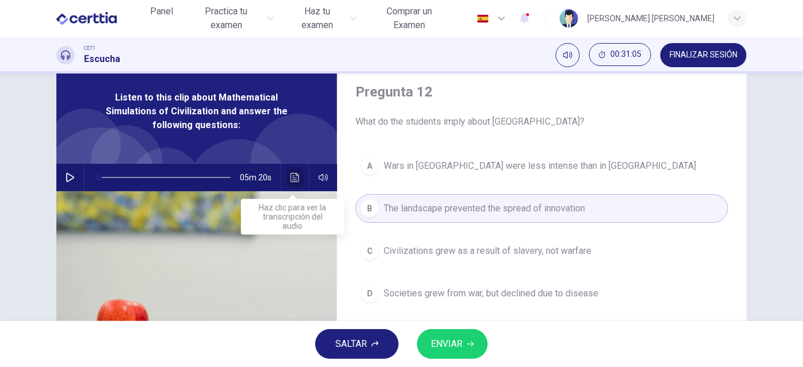
click at [287, 179] on button "Haz clic para ver la transcripción del audio" at bounding box center [295, 178] width 18 height 28
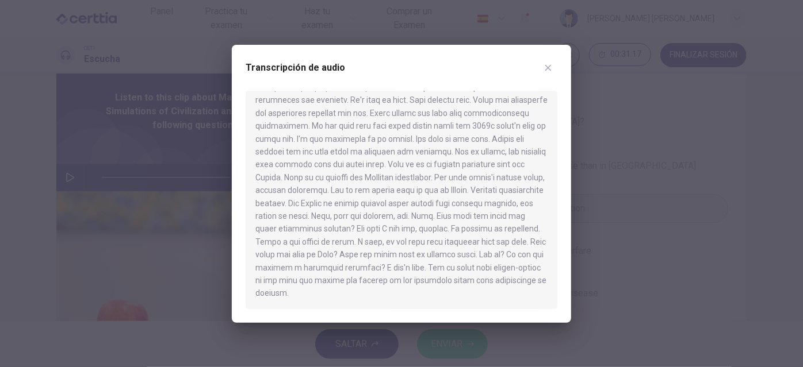
click at [635, 260] on div at bounding box center [401, 183] width 803 height 367
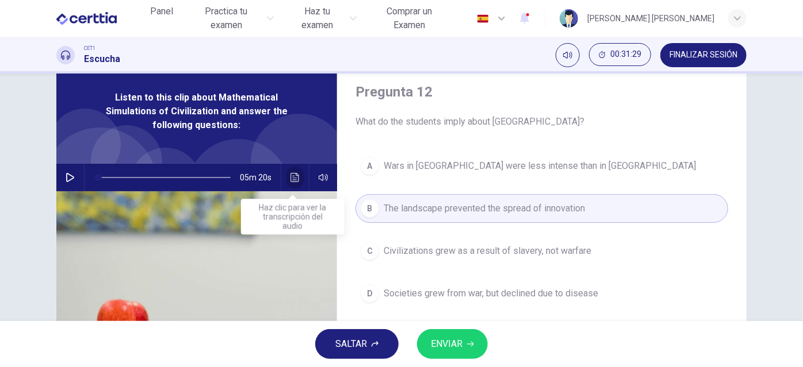
click at [291, 176] on icon "Haz clic para ver la transcripción del audio" at bounding box center [294, 177] width 9 height 9
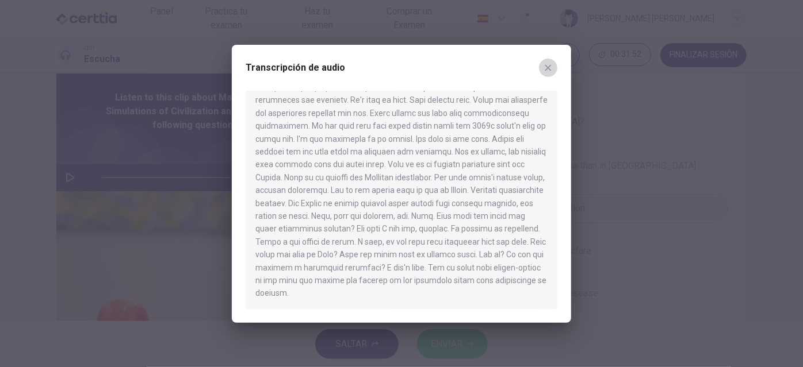
click at [548, 64] on icon "button" at bounding box center [547, 67] width 9 height 9
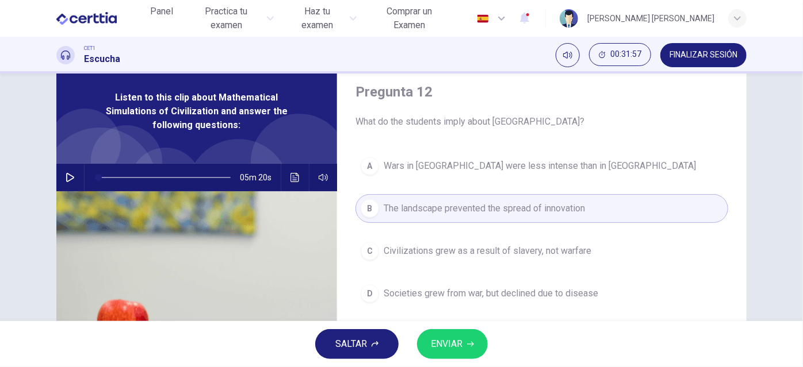
click at [437, 208] on span "The landscape prevented the spread of innovation" at bounding box center [484, 209] width 201 height 14
click at [290, 175] on icon "Haz clic para ver la transcripción del audio" at bounding box center [294, 177] width 9 height 9
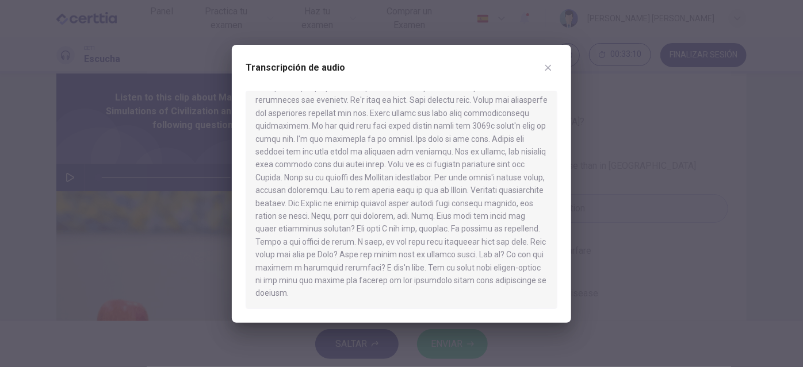
click at [543, 67] on icon "button" at bounding box center [547, 67] width 9 height 9
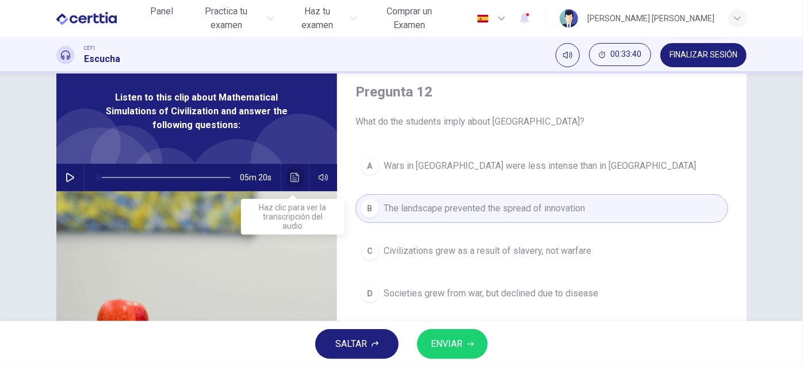
click at [291, 178] on icon "Haz clic para ver la transcripción del audio" at bounding box center [294, 177] width 9 height 9
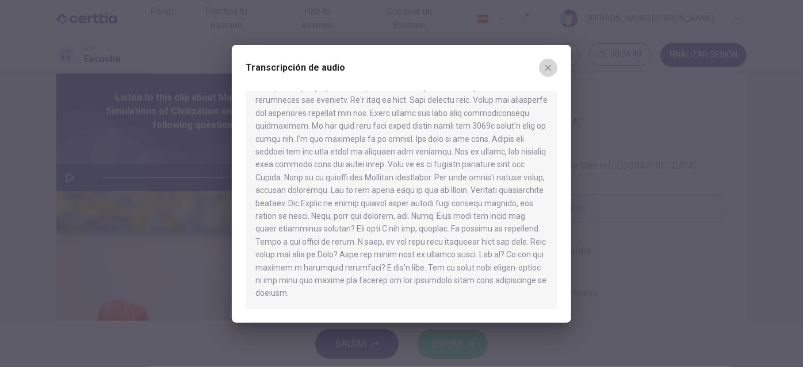
click at [551, 67] on icon "button" at bounding box center [547, 67] width 9 height 9
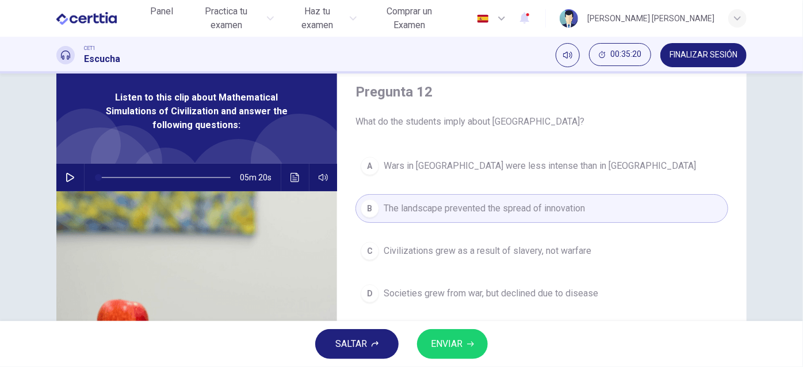
click at [365, 167] on div "A" at bounding box center [370, 166] width 18 height 18
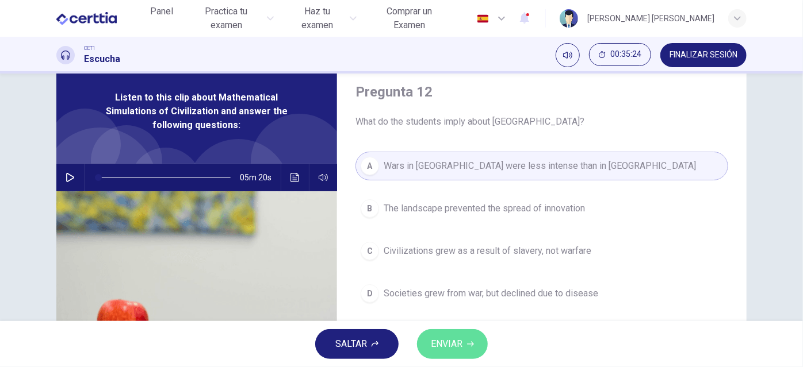
click at [462, 336] on span "ENVIAR" at bounding box center [447, 344] width 32 height 16
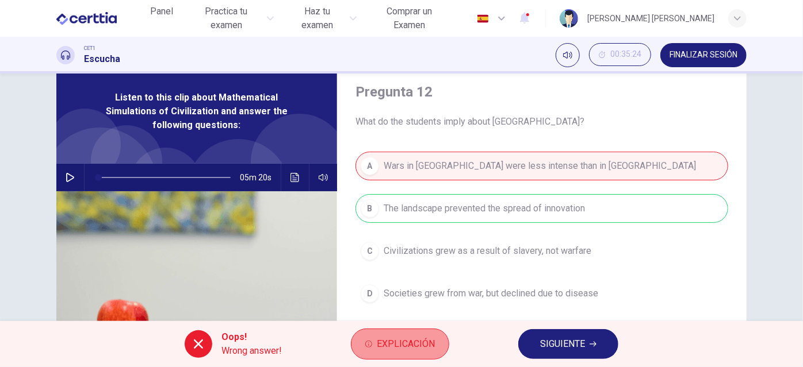
click at [415, 344] on span "Explicación" at bounding box center [406, 344] width 58 height 16
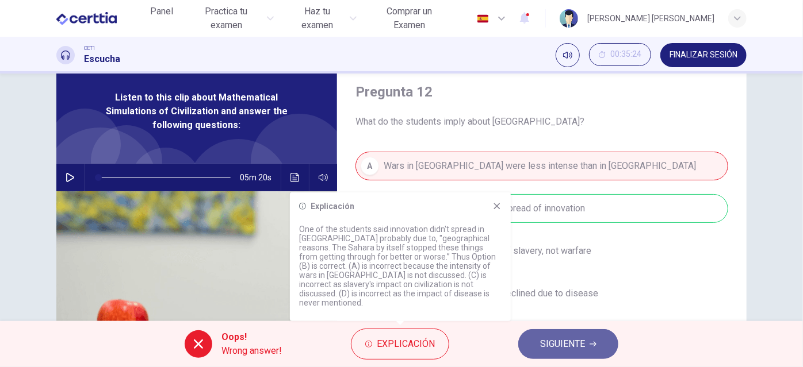
click at [559, 356] on button "SIGUIENTE" at bounding box center [568, 344] width 100 height 30
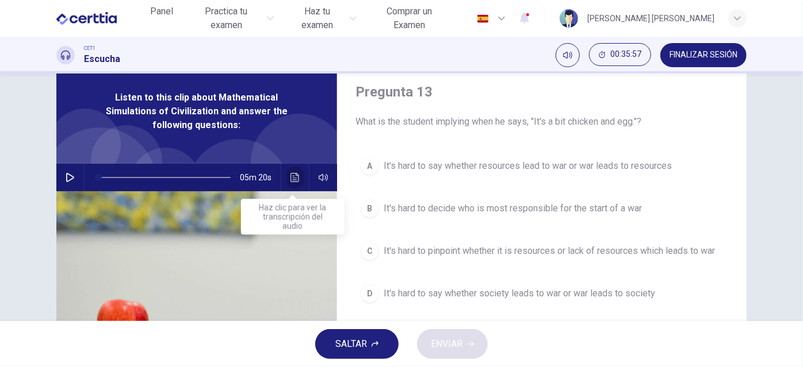
click at [286, 178] on button "Haz clic para ver la transcripción del audio" at bounding box center [295, 178] width 18 height 28
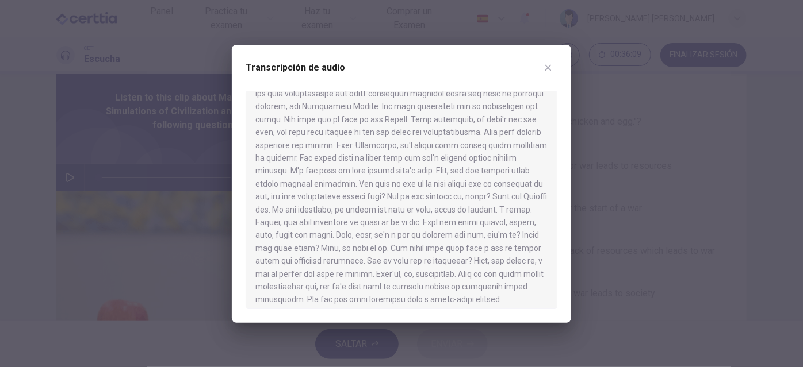
scroll to position [363, 0]
drag, startPoint x: 323, startPoint y: 139, endPoint x: 331, endPoint y: 174, distance: 36.0
click at [331, 174] on div at bounding box center [402, 200] width 312 height 219
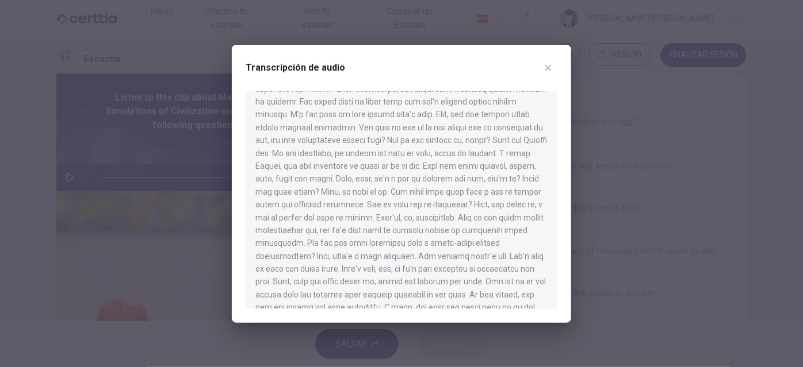
scroll to position [416, 0]
click at [549, 70] on icon "button" at bounding box center [547, 67] width 9 height 9
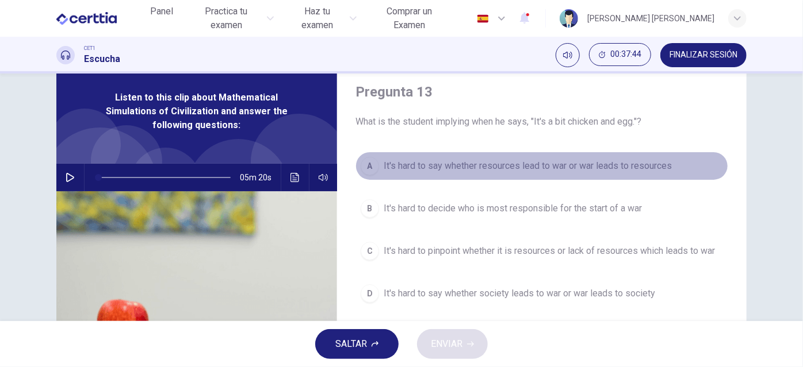
click at [363, 170] on div "A" at bounding box center [370, 166] width 18 height 18
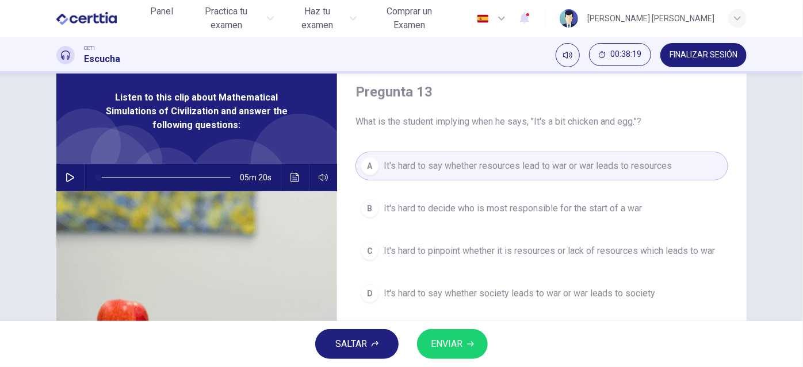
click at [469, 335] on button "ENVIAR" at bounding box center [452, 344] width 71 height 30
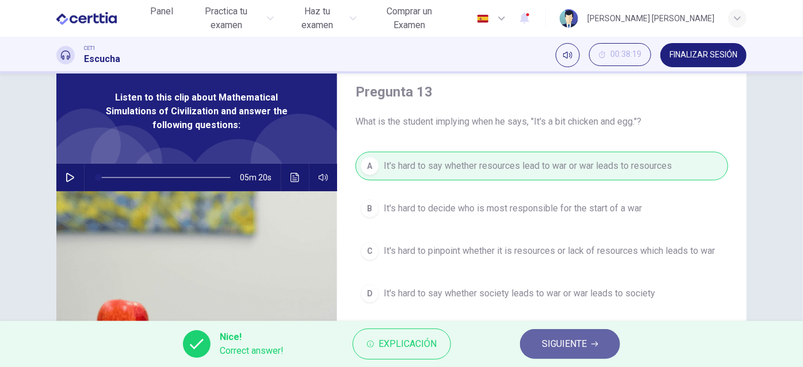
click at [561, 354] on button "SIGUIENTE" at bounding box center [570, 344] width 100 height 30
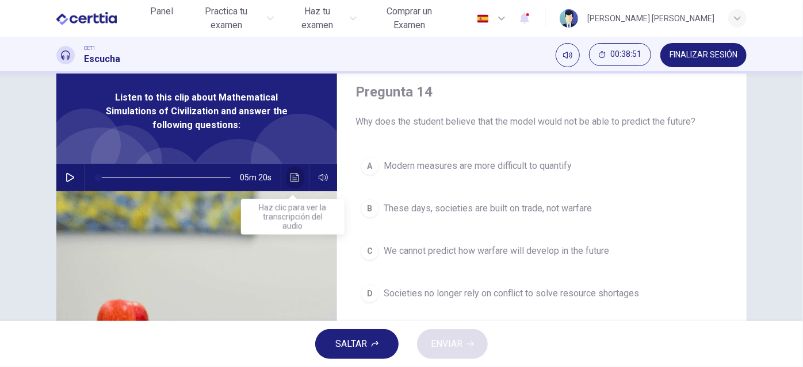
click at [293, 179] on icon "Haz clic para ver la transcripción del audio" at bounding box center [294, 177] width 9 height 9
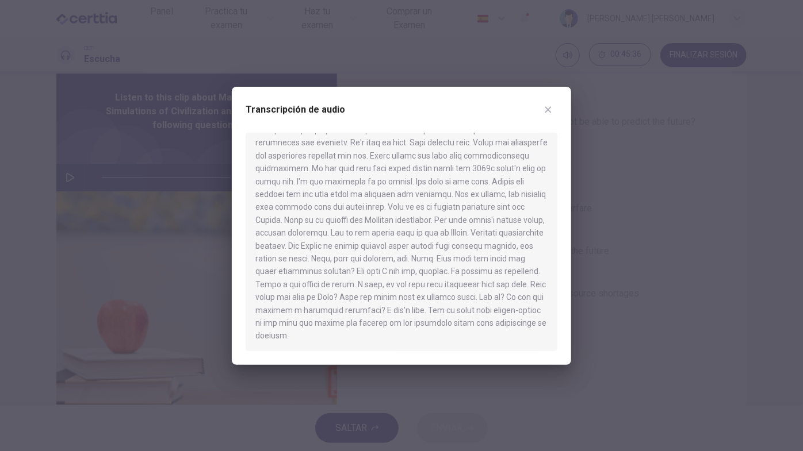
scroll to position [663, 0]
click at [549, 109] on icon "button" at bounding box center [547, 109] width 9 height 9
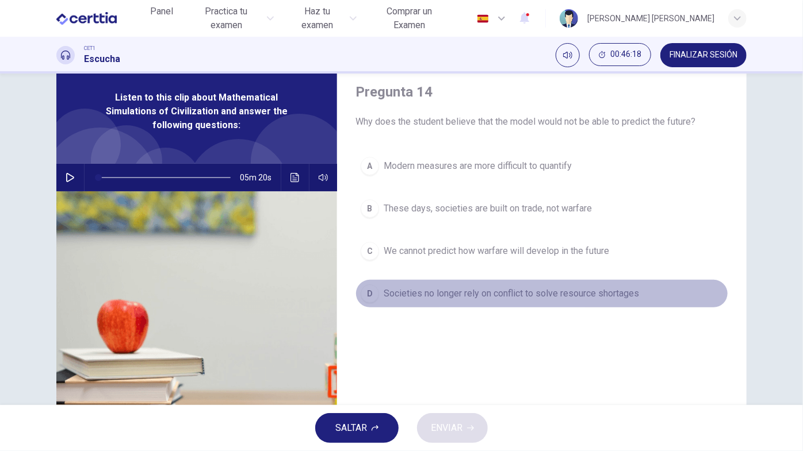
click at [366, 296] on div "D" at bounding box center [370, 294] width 18 height 18
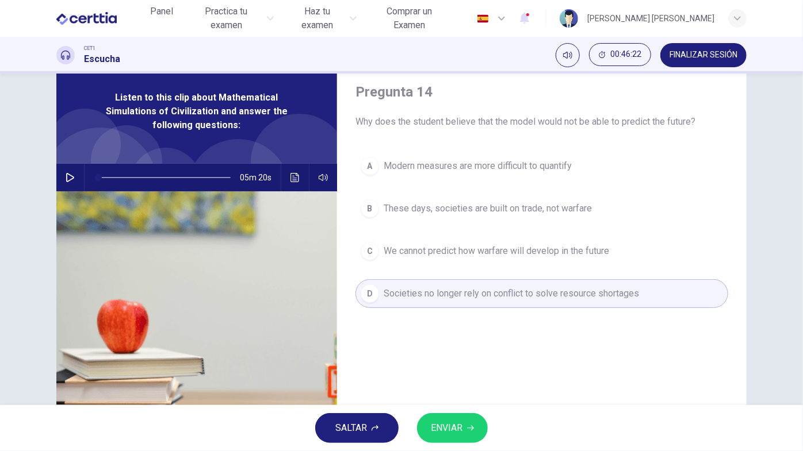
click at [473, 367] on button "ENVIAR" at bounding box center [452, 428] width 71 height 30
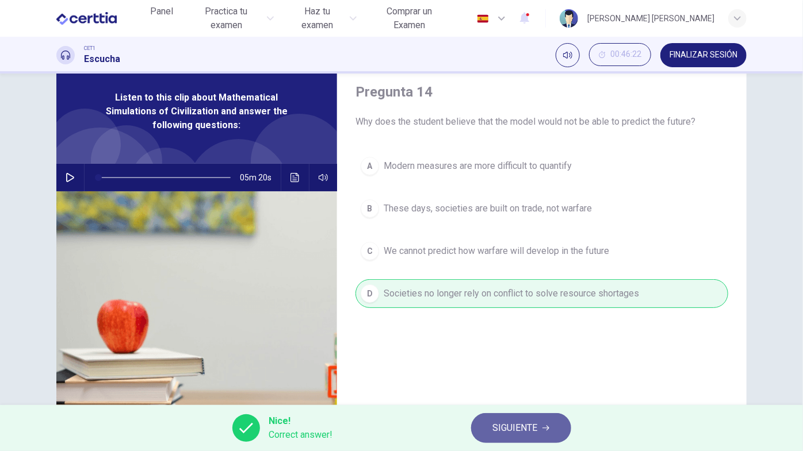
click at [493, 367] on span "SIGUIENTE" at bounding box center [515, 428] width 45 height 16
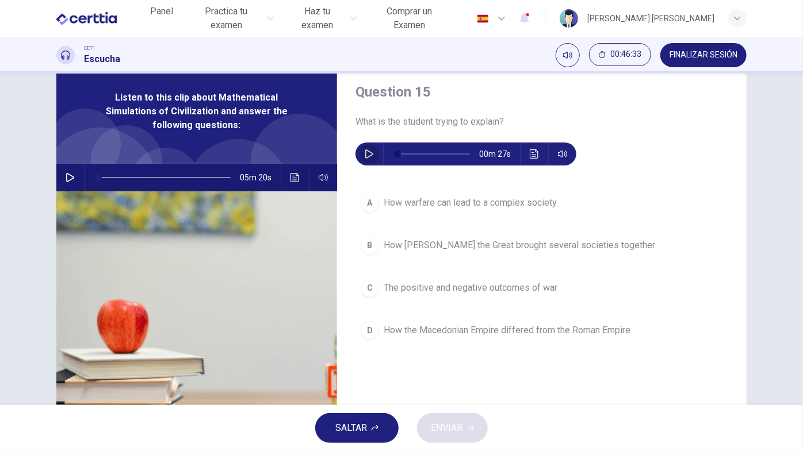
click at [365, 156] on icon "button" at bounding box center [369, 154] width 9 height 9
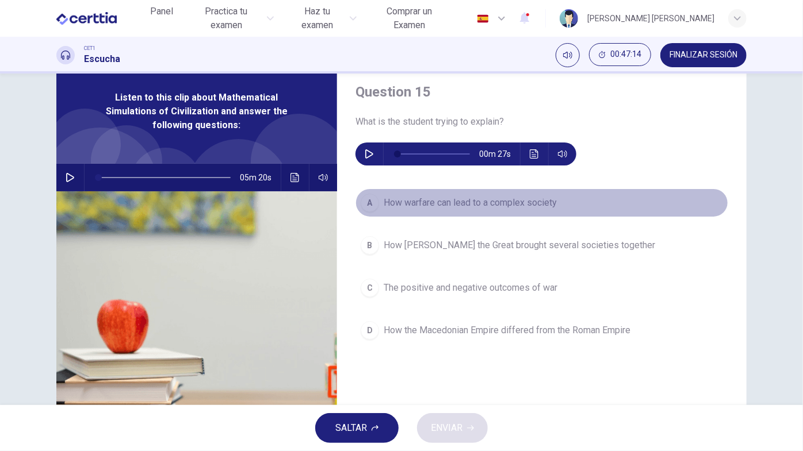
click at [364, 198] on div "A" at bounding box center [370, 203] width 18 height 18
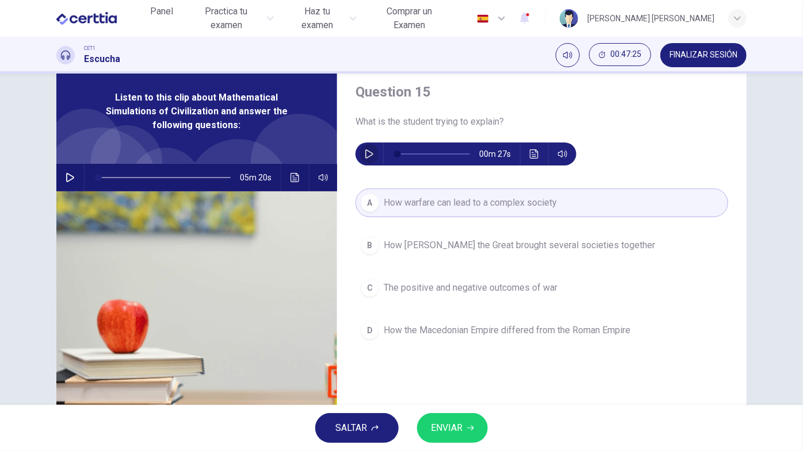
click at [365, 150] on icon "button" at bounding box center [369, 154] width 8 height 9
click at [535, 156] on icon "Haz clic para ver la transcripción del audio" at bounding box center [534, 154] width 9 height 9
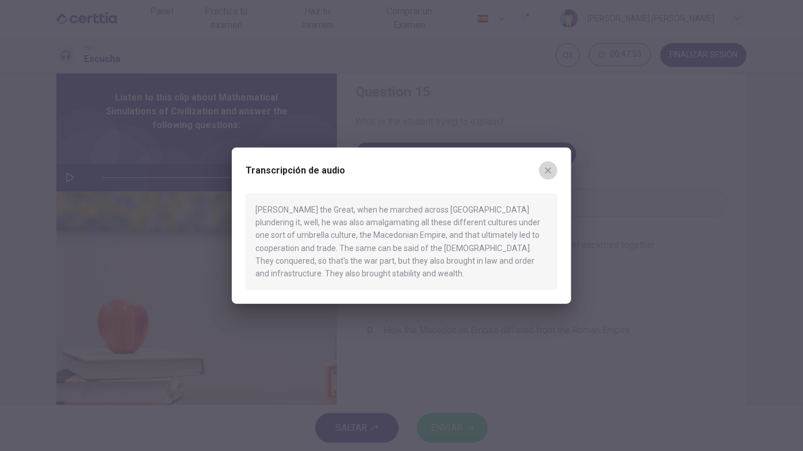
click at [550, 172] on icon "button" at bounding box center [548, 170] width 6 height 6
type input "*"
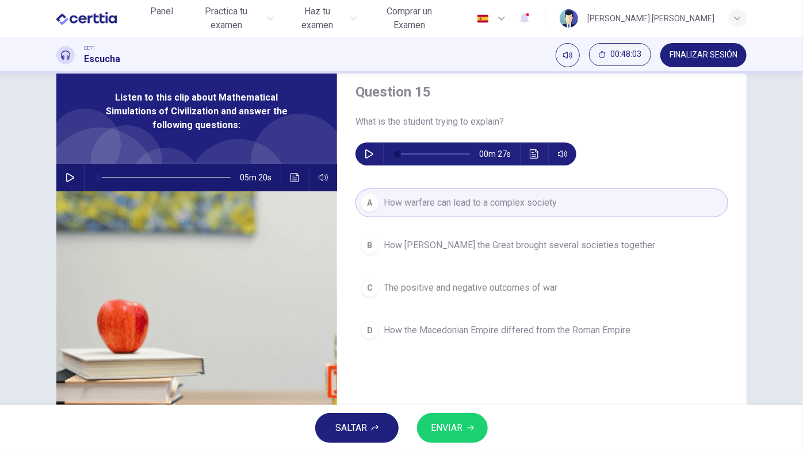
click at [462, 367] on span "ENVIAR" at bounding box center [447, 428] width 32 height 16
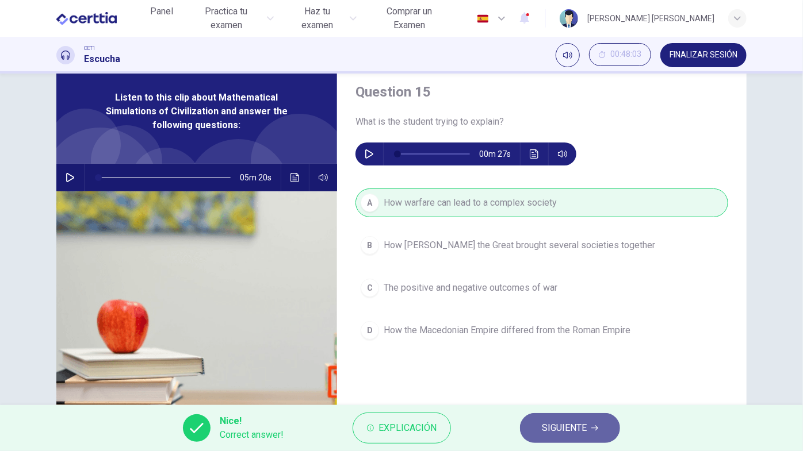
click at [585, 367] on span "SIGUIENTE" at bounding box center [564, 428] width 45 height 16
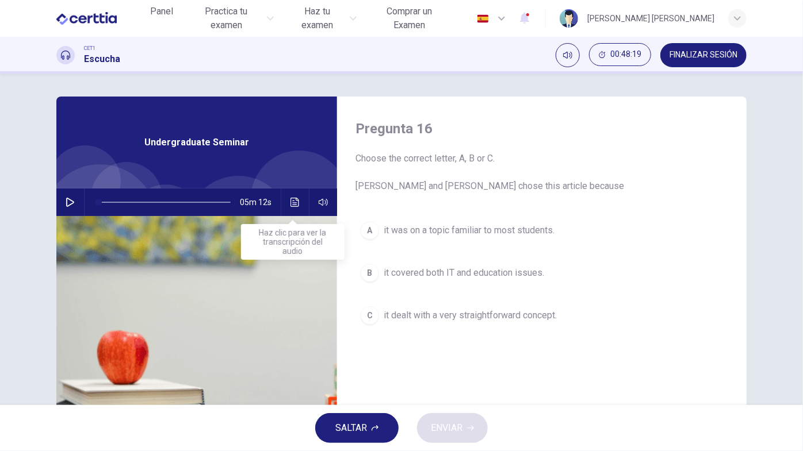
click at [290, 199] on icon "Haz clic para ver la transcripción del audio" at bounding box center [294, 202] width 9 height 9
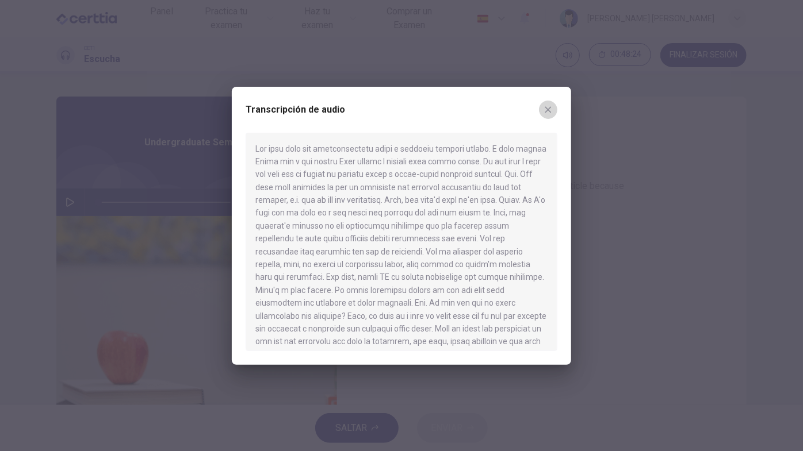
click at [545, 105] on icon "button" at bounding box center [547, 109] width 9 height 9
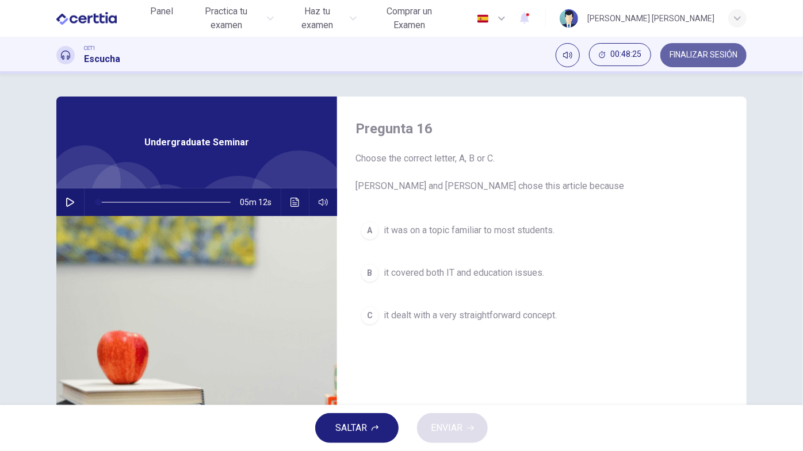
click at [720, 64] on button "FINALIZAR SESIÓN" at bounding box center [703, 55] width 86 height 24
